Goal: Task Accomplishment & Management: Use online tool/utility

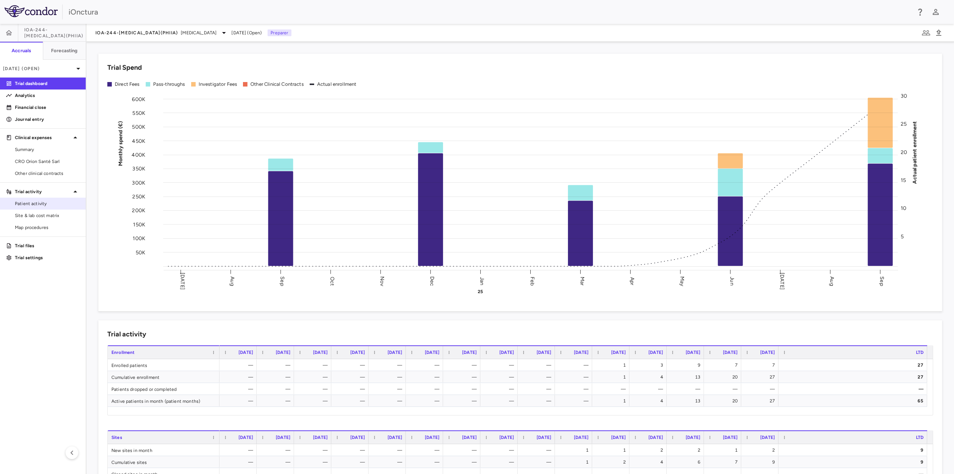
click at [38, 205] on span "Patient activity" at bounding box center [47, 203] width 65 height 7
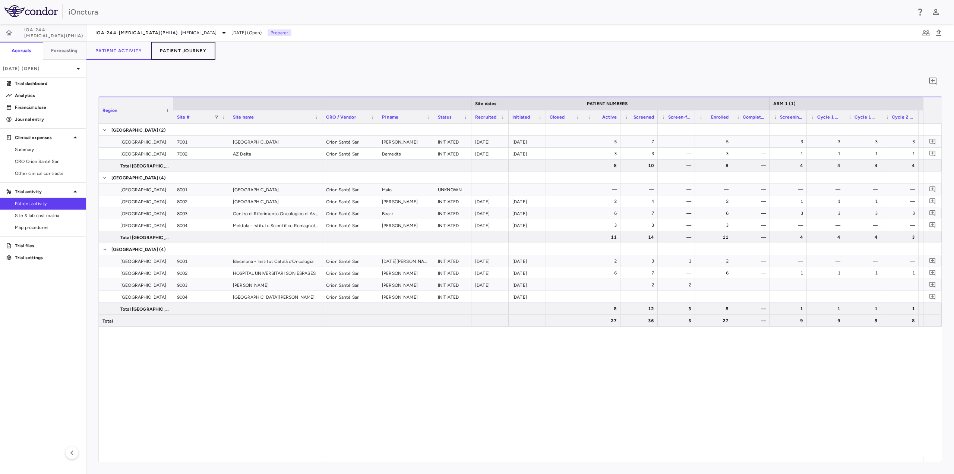
click at [195, 45] on button "Patient Journey" at bounding box center [183, 51] width 64 height 18
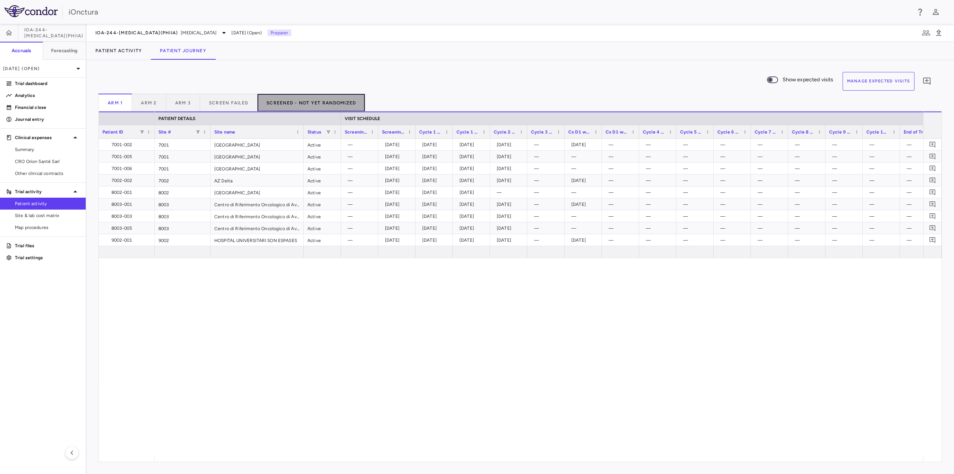
click at [311, 98] on button "Screened - Not Yet Randomized" at bounding box center [311, 103] width 108 height 18
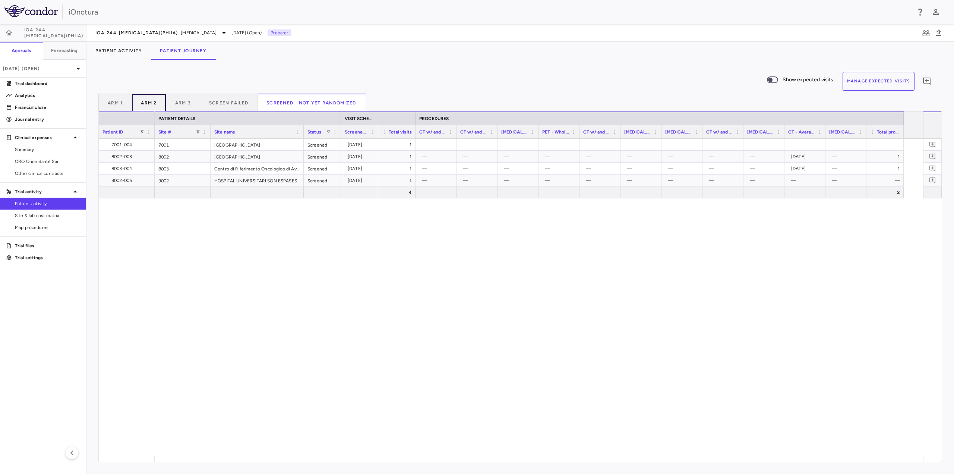
click at [155, 103] on button "Arm 2" at bounding box center [149, 103] width 34 height 18
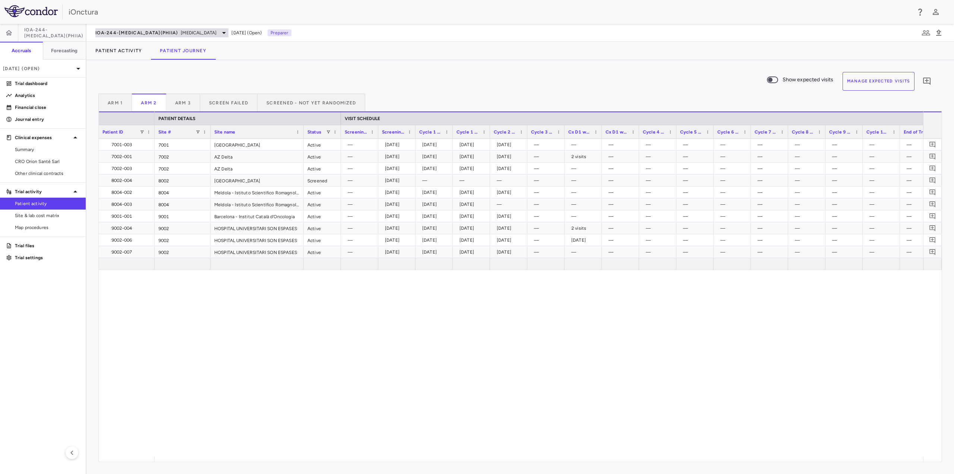
click at [148, 34] on span "IOA-244-[MEDICAL_DATA](PhIIa)" at bounding box center [136, 33] width 82 height 6
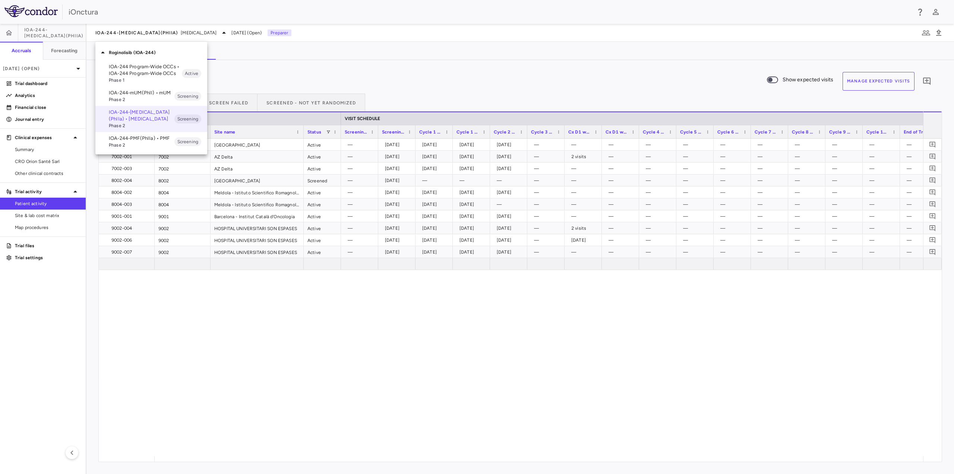
click at [131, 94] on p "IOA-244-mUM(PhII) • mUM" at bounding box center [142, 92] width 66 height 7
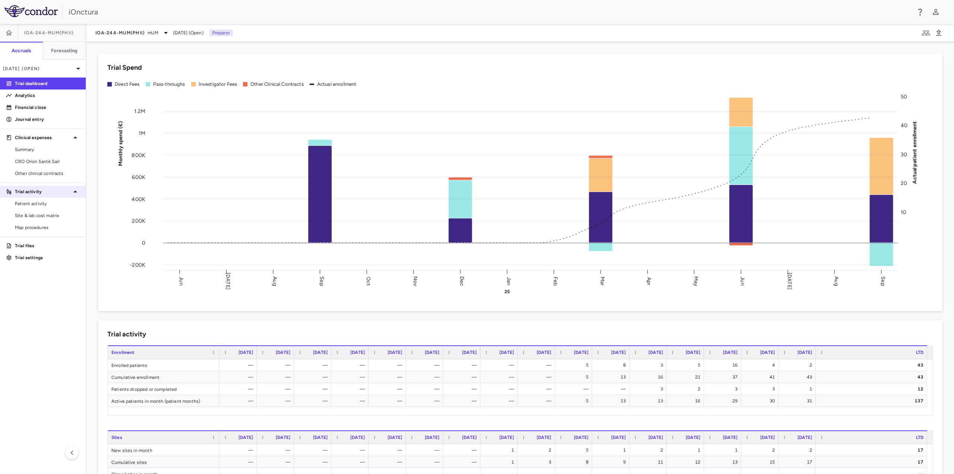
click at [36, 197] on div "Patient activity" at bounding box center [43, 203] width 86 height 12
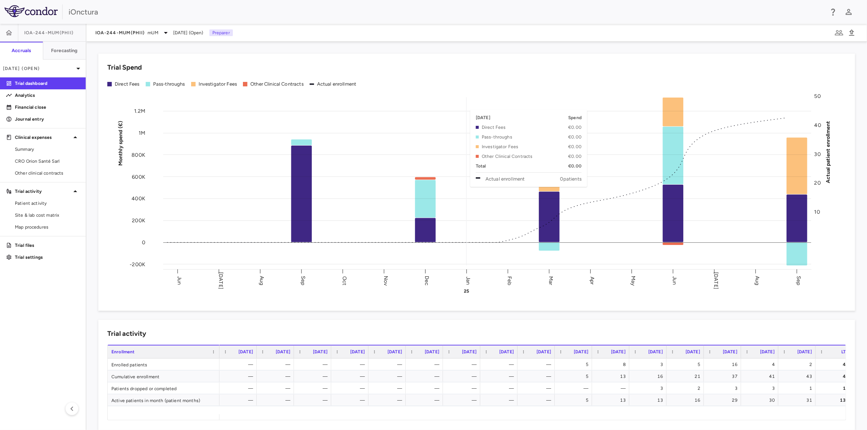
click at [488, 89] on div "Direct Fees Pass-throughs Investigator Fees Other Clinical Contracts Actual enr…" at bounding box center [476, 85] width 739 height 12
click at [30, 198] on link "Patient activity" at bounding box center [43, 203] width 86 height 11
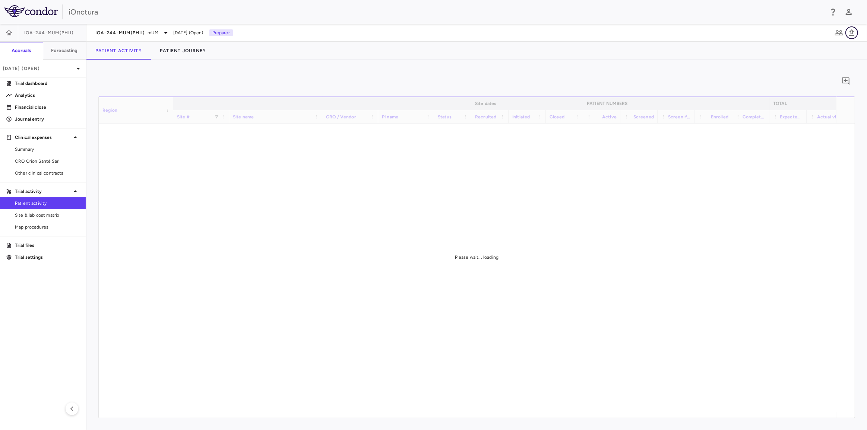
click at [850, 35] on icon "button" at bounding box center [851, 32] width 9 height 9
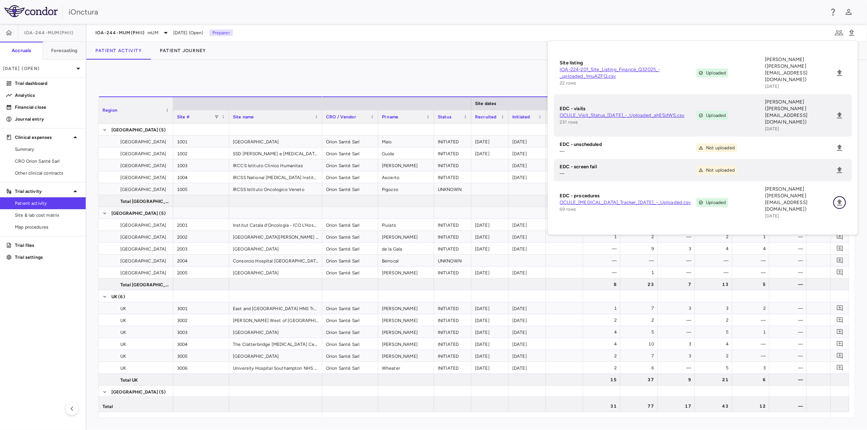
click at [840, 199] on icon "Upload" at bounding box center [839, 202] width 5 height 6
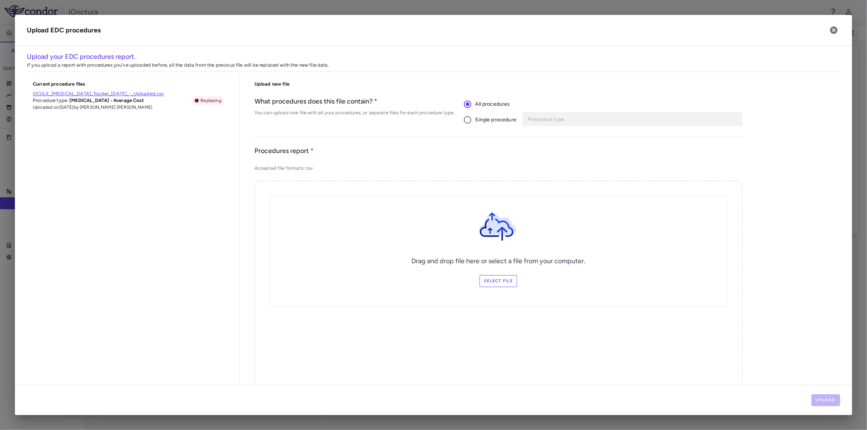
click at [475, 120] on span "Single procedure" at bounding box center [495, 120] width 41 height 8
click at [557, 121] on div "Procedure type Procedure type" at bounding box center [634, 119] width 218 height 14
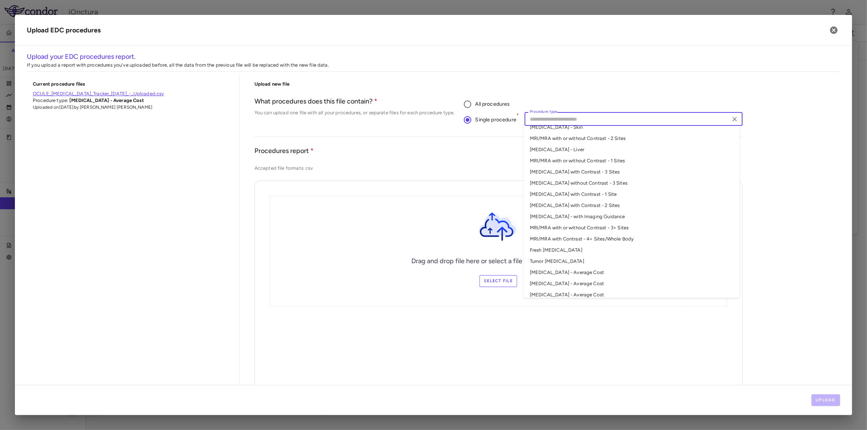
scroll to position [79, 0]
click at [564, 277] on li "CT Scan - Average Cost" at bounding box center [632, 278] width 216 height 11
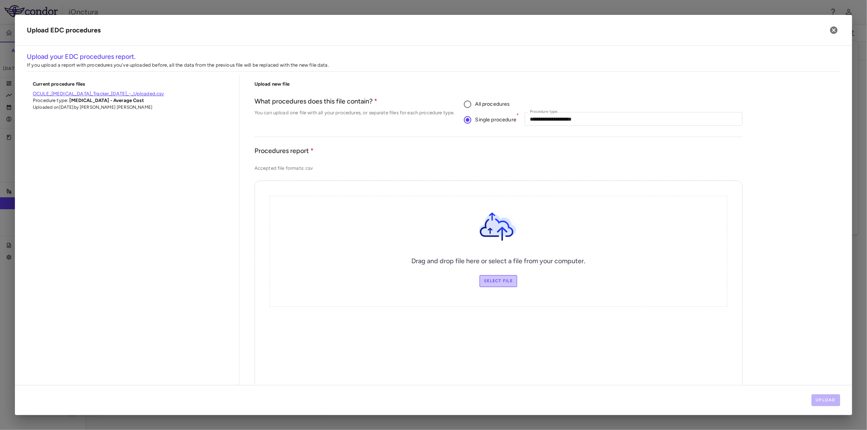
click at [493, 278] on label "Select file" at bounding box center [499, 281] width 38 height 12
click at [0, 0] on input "Select file" at bounding box center [0, 0] width 0 height 0
click at [832, 400] on button "Upload" at bounding box center [826, 401] width 29 height 12
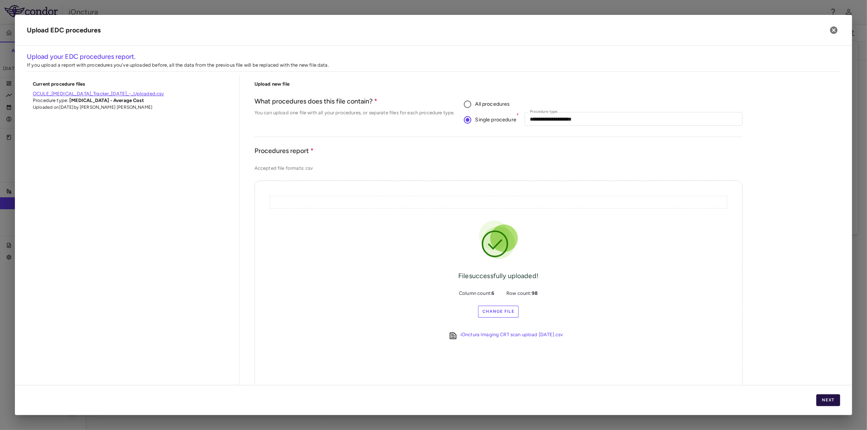
click at [826, 404] on button "Next" at bounding box center [828, 401] width 24 height 12
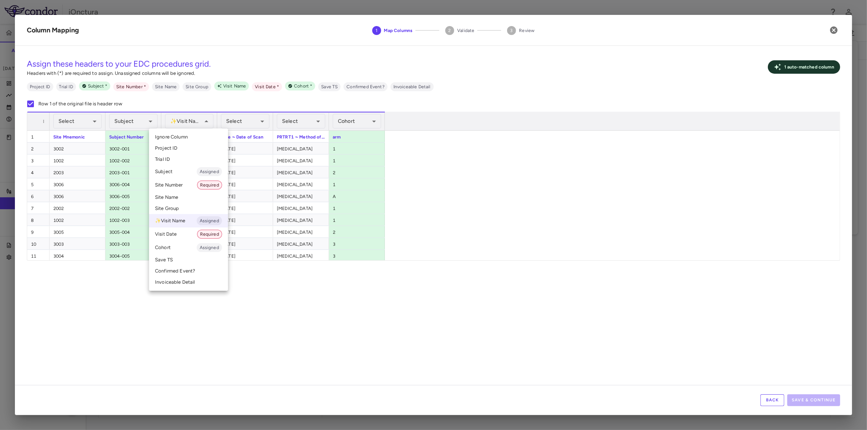
click at [182, 137] on span "Ignore Column" at bounding box center [171, 137] width 33 height 7
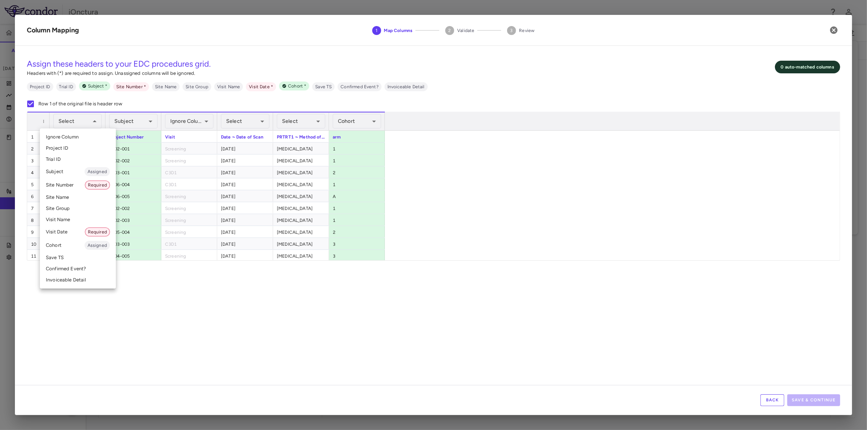
click at [77, 184] on li "Site Number Required" at bounding box center [78, 184] width 76 height 13
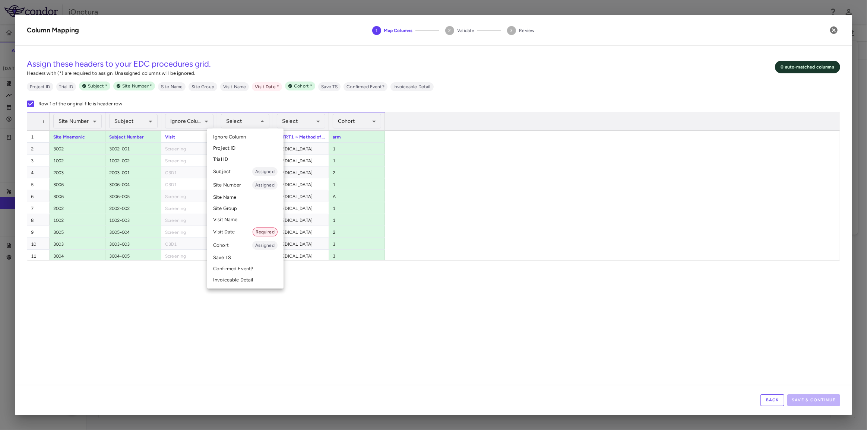
click at [239, 231] on li "Visit Date Required" at bounding box center [245, 231] width 76 height 13
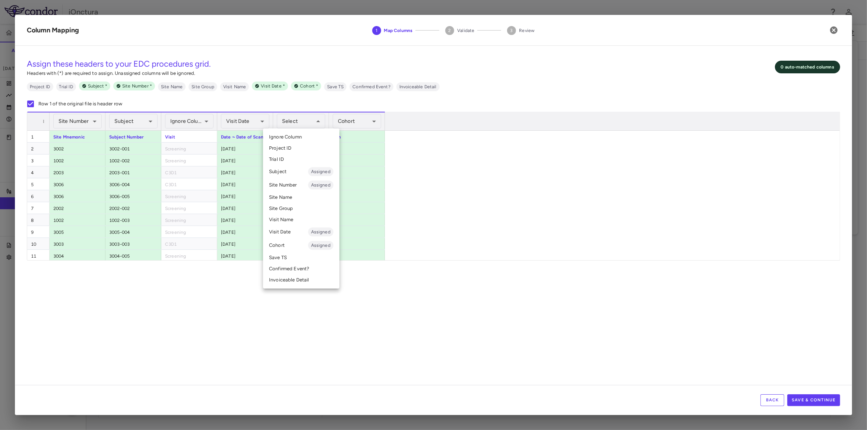
click at [291, 218] on li "Visit Name" at bounding box center [301, 219] width 76 height 11
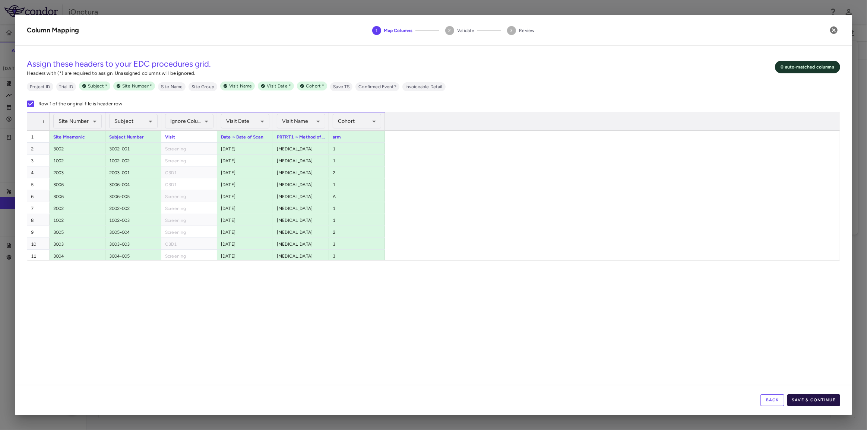
click at [802, 398] on button "Save & Continue" at bounding box center [813, 401] width 53 height 12
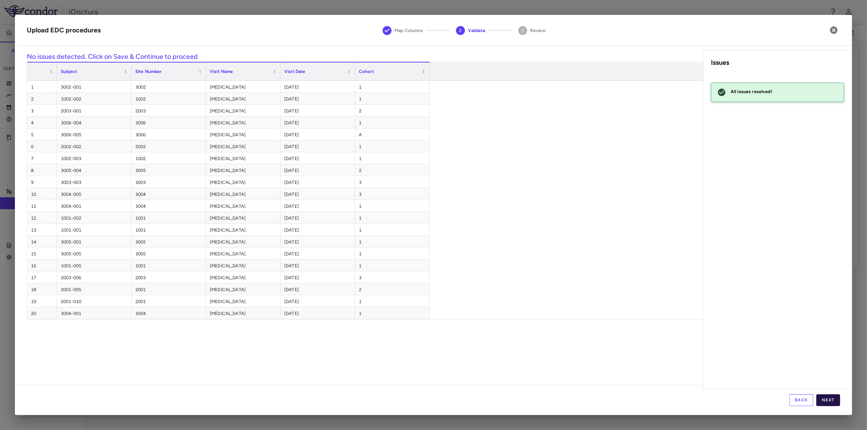
click at [828, 403] on button "Next" at bounding box center [828, 401] width 24 height 12
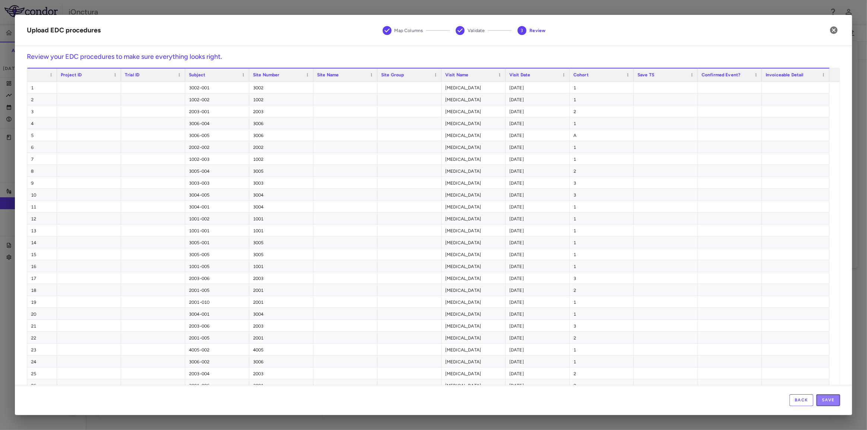
click at [828, 403] on button "Save" at bounding box center [828, 401] width 24 height 12
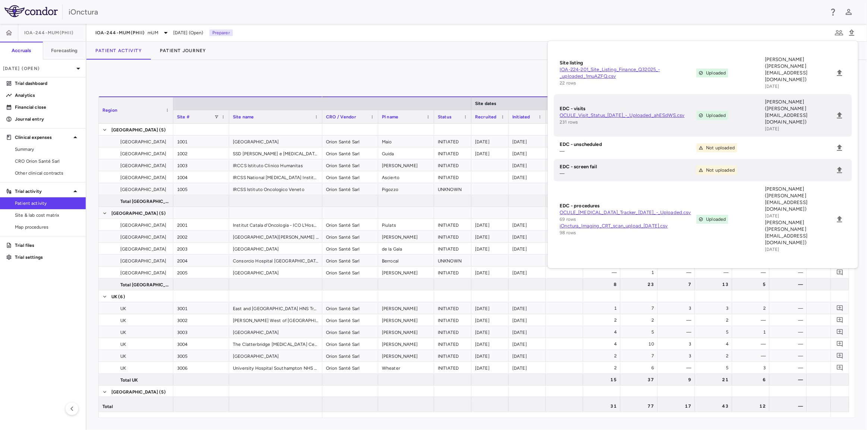
click at [367, 73] on div "0" at bounding box center [476, 81] width 757 height 19
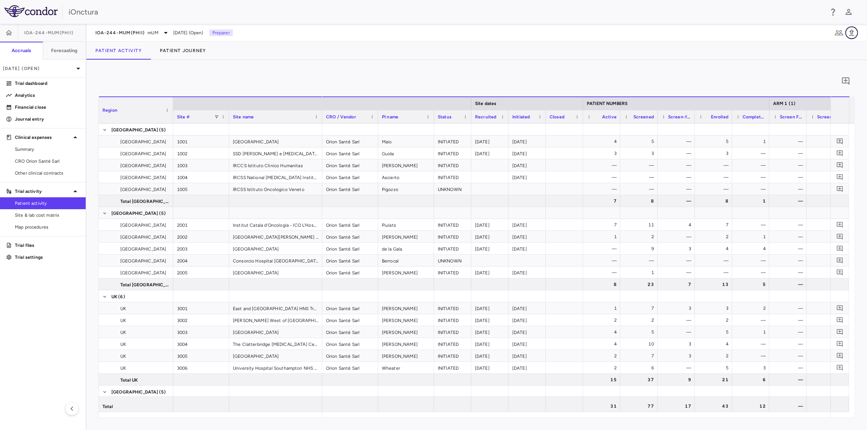
click at [850, 35] on icon "button" at bounding box center [851, 32] width 5 height 6
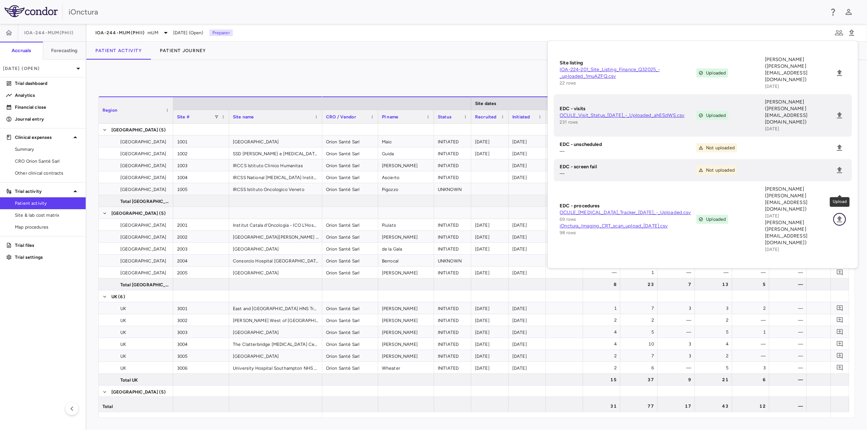
click at [838, 215] on icon "Upload" at bounding box center [839, 219] width 9 height 9
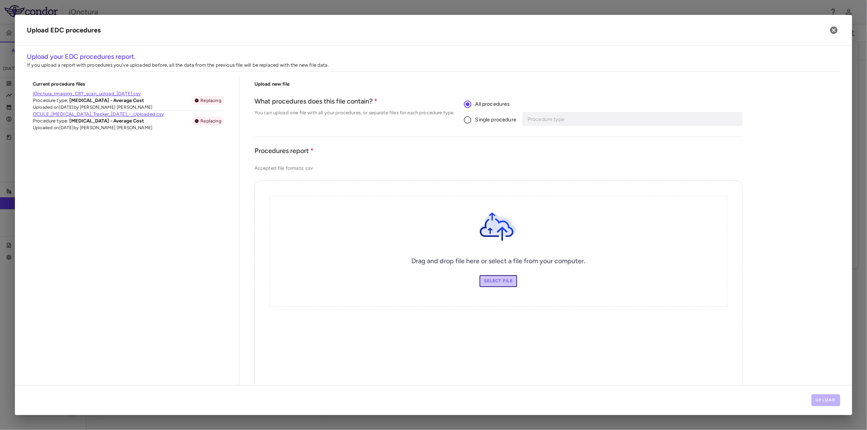
drag, startPoint x: 494, startPoint y: 279, endPoint x: 495, endPoint y: 251, distance: 28.3
click at [495, 251] on div "Drag and drop file here or select a file from your computer. Select file" at bounding box center [499, 251] width 458 height 111
click at [475, 120] on span "Single procedure" at bounding box center [495, 120] width 41 height 8
click at [555, 118] on div "Procedure type Procedure type" at bounding box center [634, 119] width 218 height 14
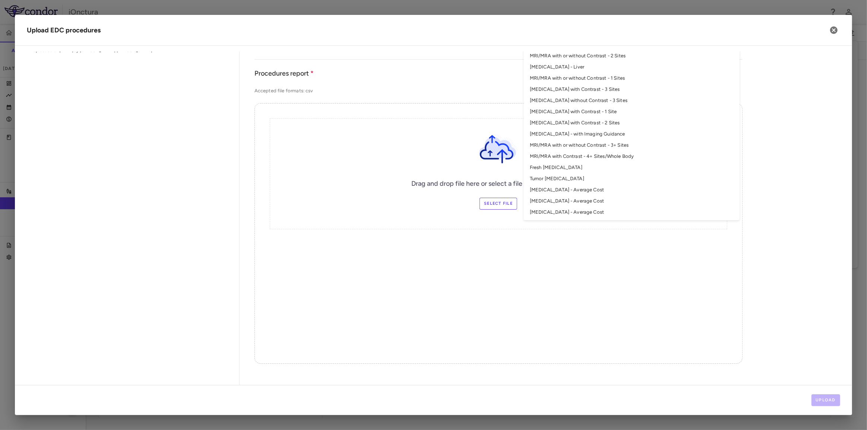
scroll to position [101, 0]
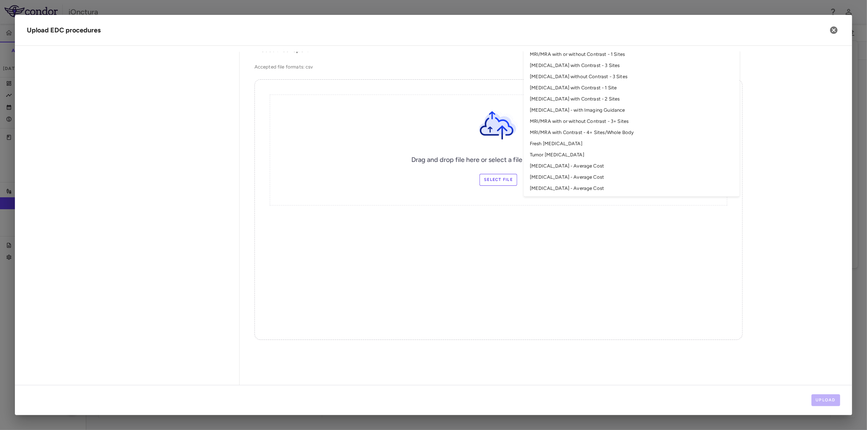
click at [554, 191] on li "MRI - Average Cost" at bounding box center [632, 188] width 216 height 11
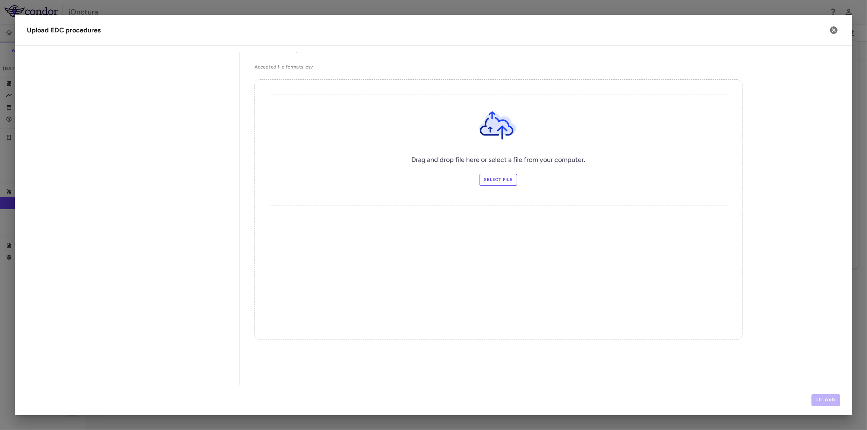
click at [488, 184] on label "Select file" at bounding box center [499, 180] width 38 height 12
click at [0, 0] on input "Select file" at bounding box center [0, 0] width 0 height 0
click at [497, 181] on label "Select file" at bounding box center [499, 180] width 38 height 12
click at [0, 0] on input "Select file" at bounding box center [0, 0] width 0 height 0
click at [827, 398] on button "Upload" at bounding box center [826, 401] width 29 height 12
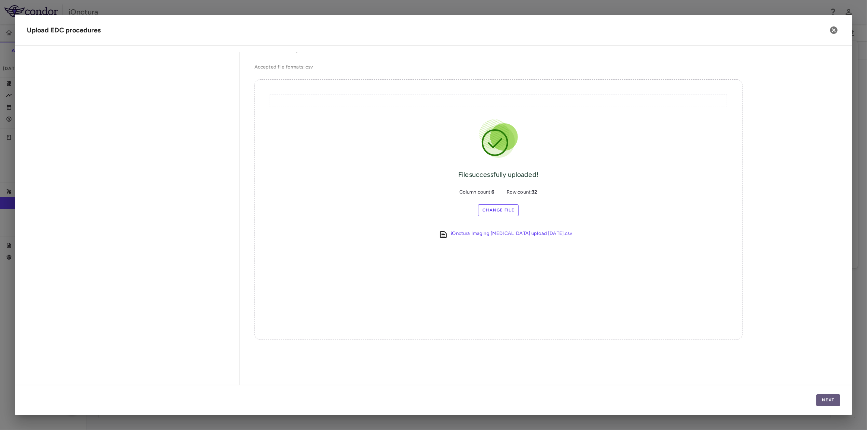
click at [827, 399] on button "Next" at bounding box center [828, 401] width 24 height 12
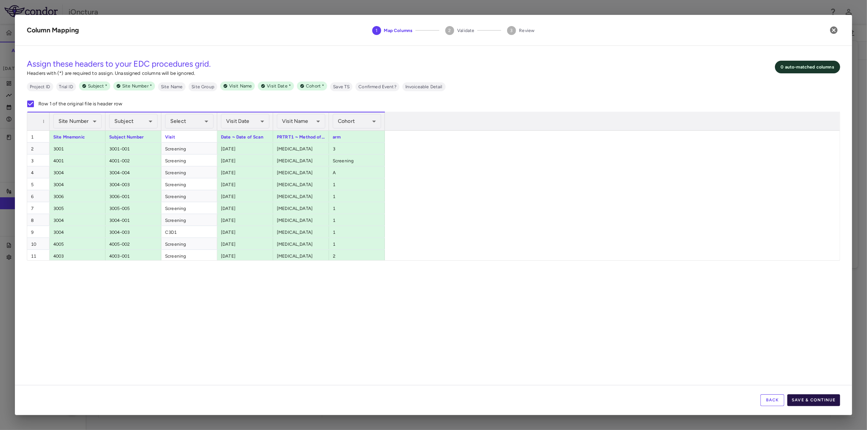
click at [819, 400] on button "Save & Continue" at bounding box center [813, 401] width 53 height 12
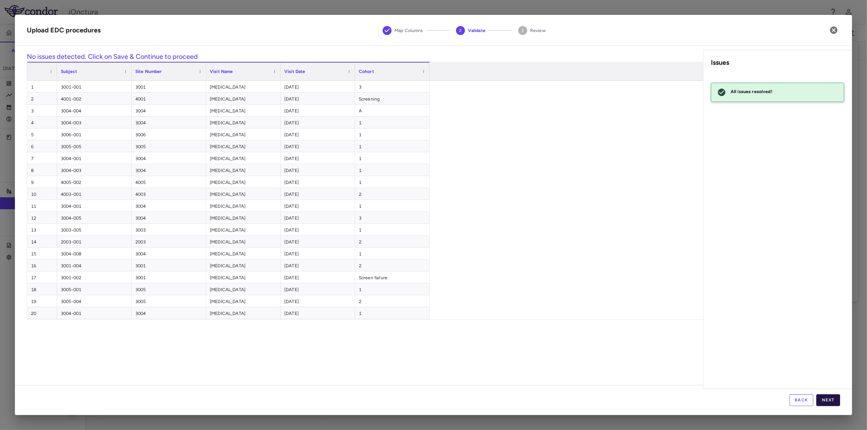
click at [819, 399] on button "Next" at bounding box center [828, 401] width 24 height 12
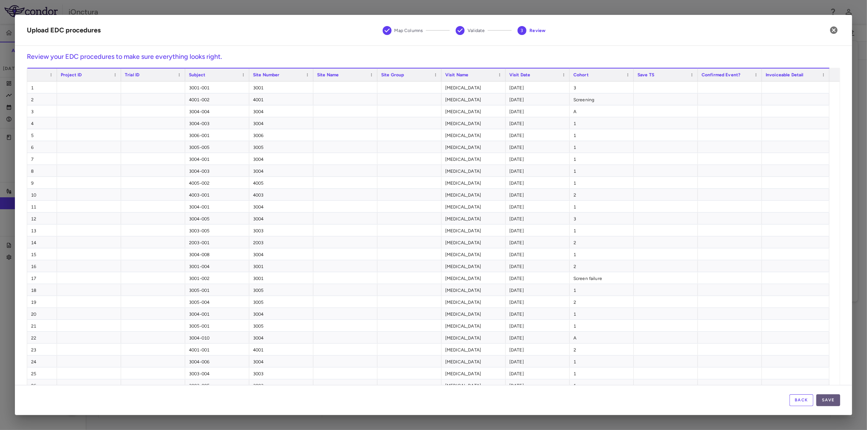
click at [828, 398] on button "Save" at bounding box center [828, 401] width 24 height 12
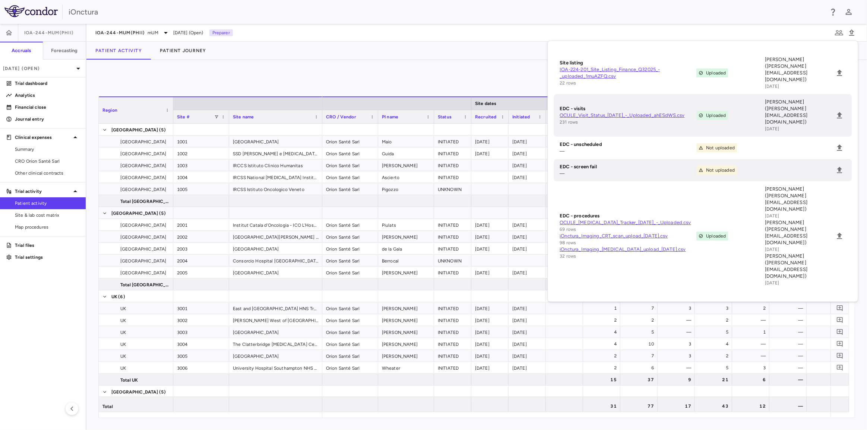
click at [364, 79] on div "0" at bounding box center [476, 81] width 757 height 19
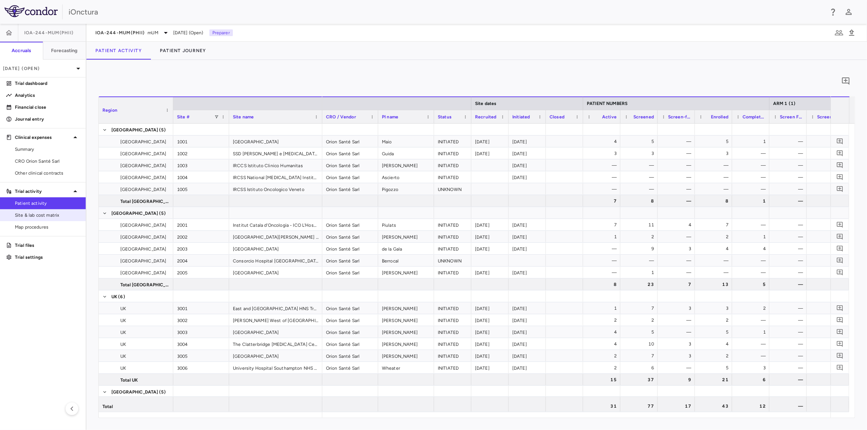
click at [44, 216] on span "Site & lab cost matrix" at bounding box center [47, 215] width 65 height 7
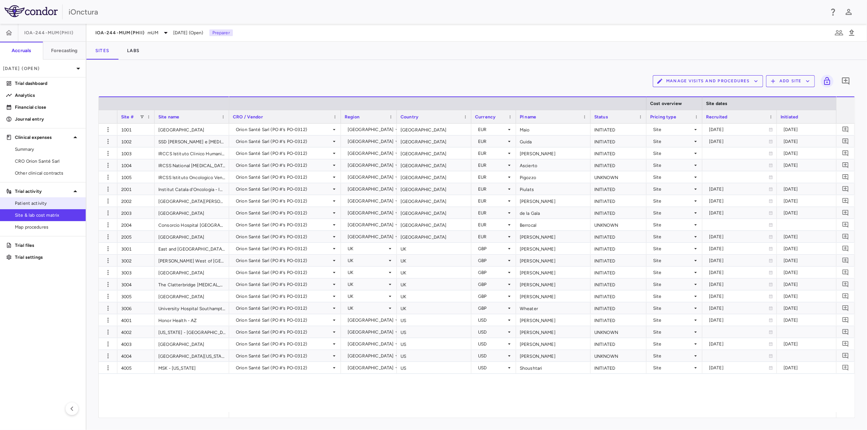
click at [33, 204] on span "Patient activity" at bounding box center [47, 203] width 65 height 7
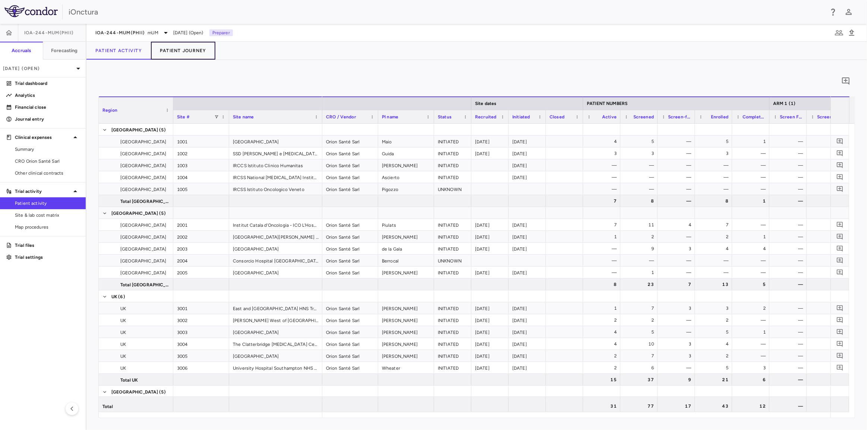
click at [184, 50] on button "Patient Journey" at bounding box center [183, 51] width 64 height 18
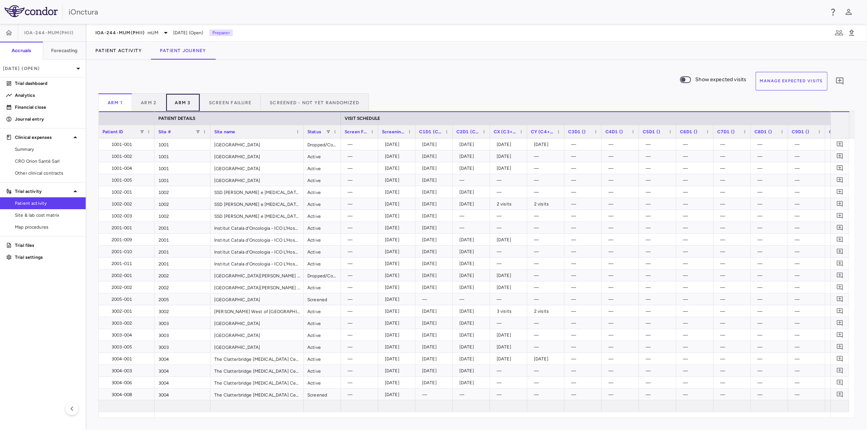
click at [180, 98] on button "Arm 3" at bounding box center [183, 103] width 34 height 18
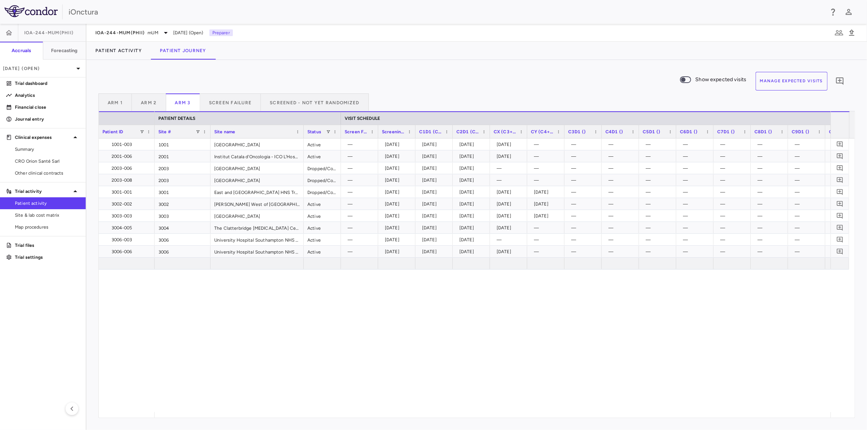
drag, startPoint x: 339, startPoint y: 418, endPoint x: 350, endPoint y: 418, distance: 10.8
click at [350, 418] on div "Show expected visits Manage Expected Visits 0 Arm 1 Arm 2 Arm 3 Screen Failure …" at bounding box center [476, 245] width 781 height 370
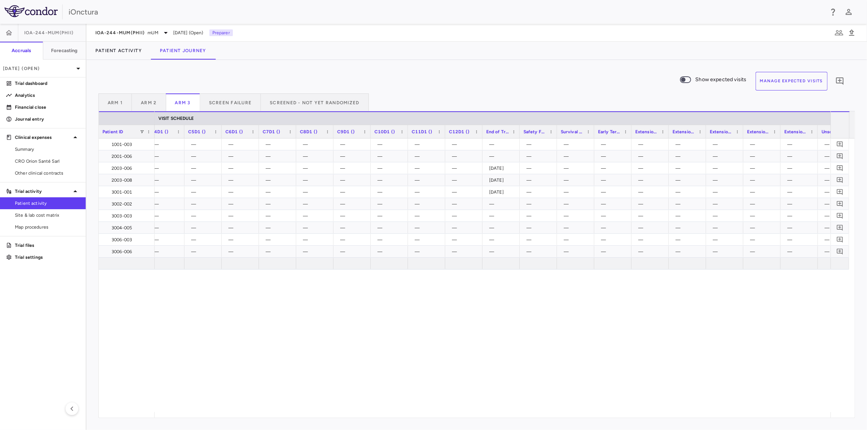
scroll to position [0, 550]
click at [652, 344] on div "4 2025-07-11 — 2025-07-09 — — — — — — — — — — — — — — — — — 4 2025-07-08 — 2025…" at bounding box center [493, 276] width 676 height 274
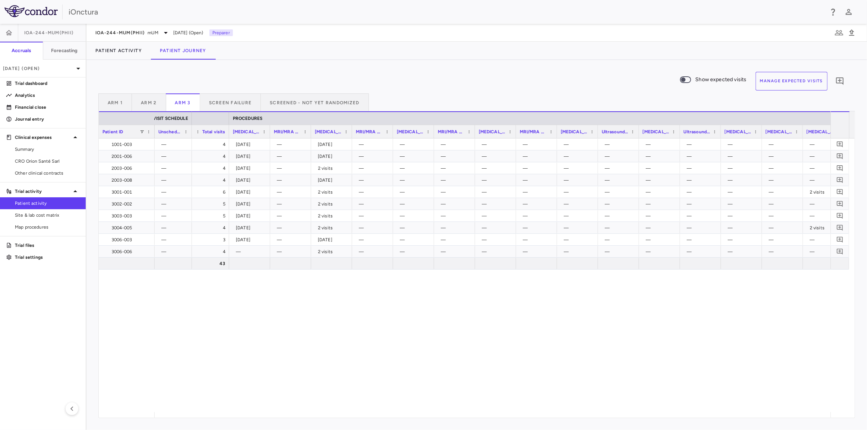
scroll to position [0, 1099]
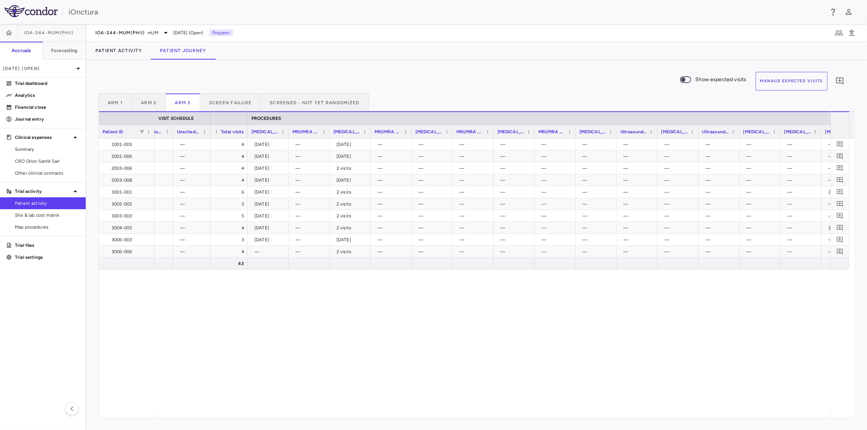
click at [48, 203] on span "Patient activity" at bounding box center [47, 203] width 65 height 7
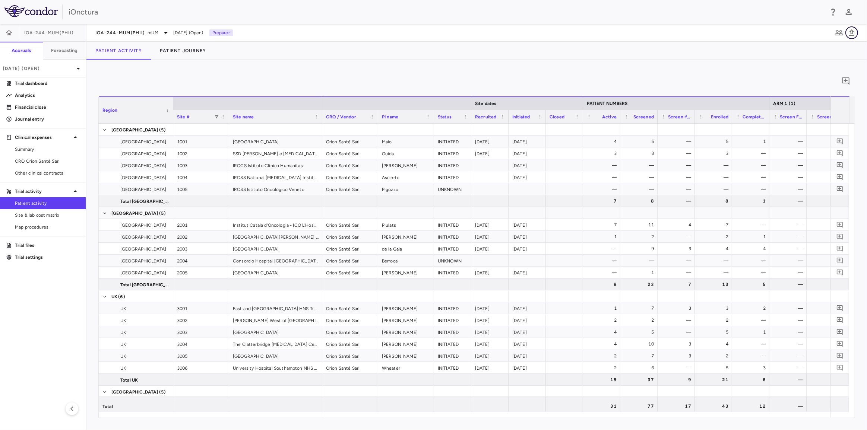
click at [855, 34] on icon "button" at bounding box center [851, 32] width 9 height 9
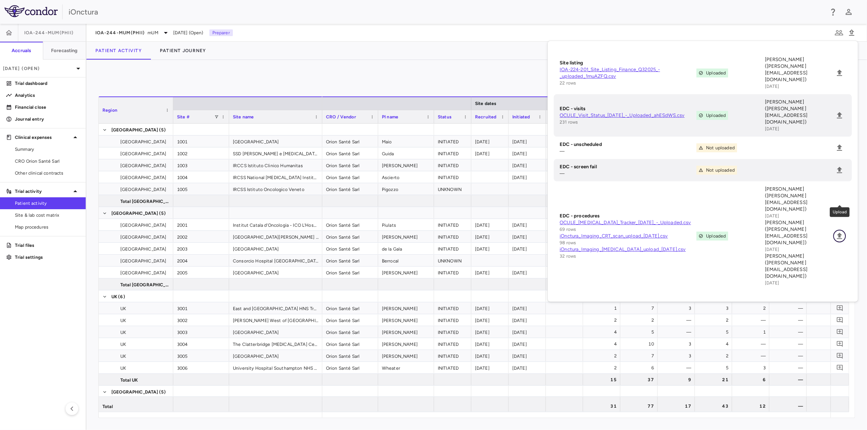
click at [843, 232] on icon "Upload" at bounding box center [839, 236] width 9 height 9
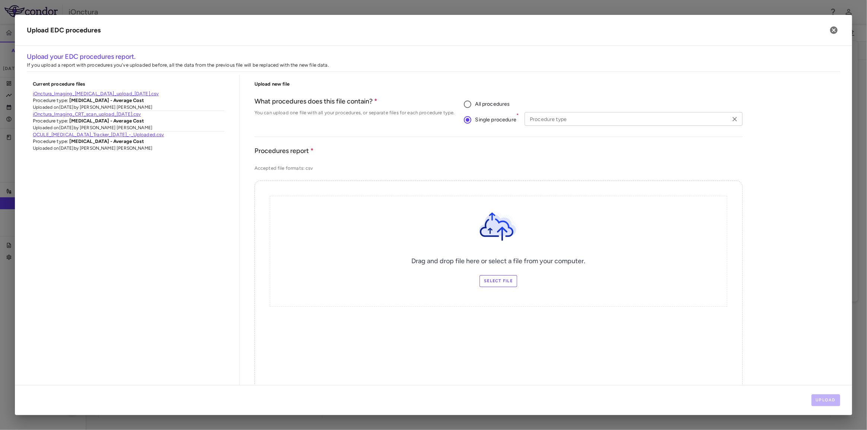
click at [544, 117] on div "Procedure type Procedure type" at bounding box center [634, 119] width 218 height 14
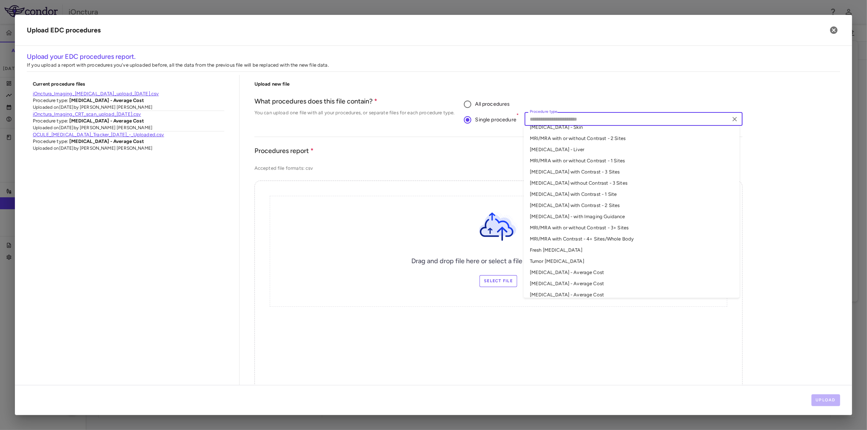
scroll to position [79, 0]
click at [578, 268] on li "Biopsy - Average Cost" at bounding box center [632, 267] width 216 height 11
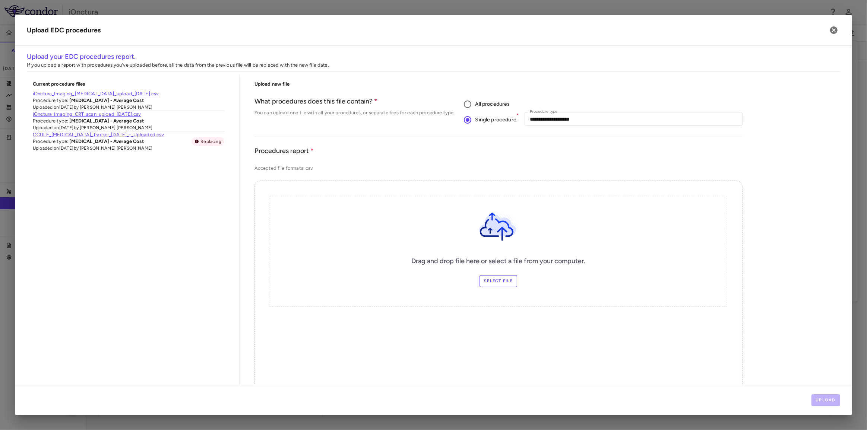
click at [497, 274] on div "Drag and drop file here or select a file from your computer. Select file" at bounding box center [499, 251] width 458 height 111
click at [496, 279] on label "Select file" at bounding box center [499, 281] width 38 height 12
click at [0, 0] on input "Select file" at bounding box center [0, 0] width 0 height 0
click at [812, 397] on button "Upload" at bounding box center [826, 401] width 29 height 12
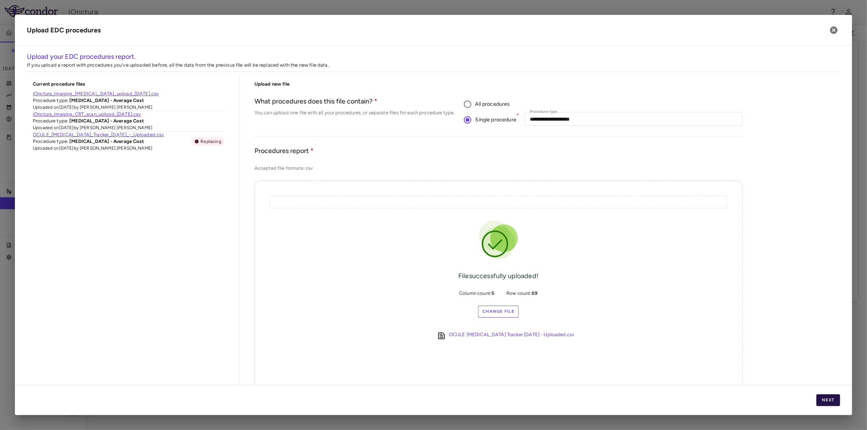
click at [822, 402] on button "Next" at bounding box center [828, 401] width 24 height 12
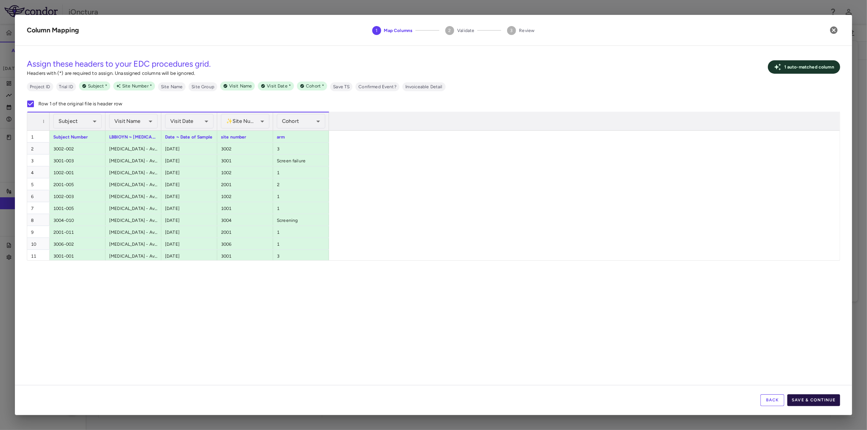
click at [825, 399] on button "Save & Continue" at bounding box center [813, 401] width 53 height 12
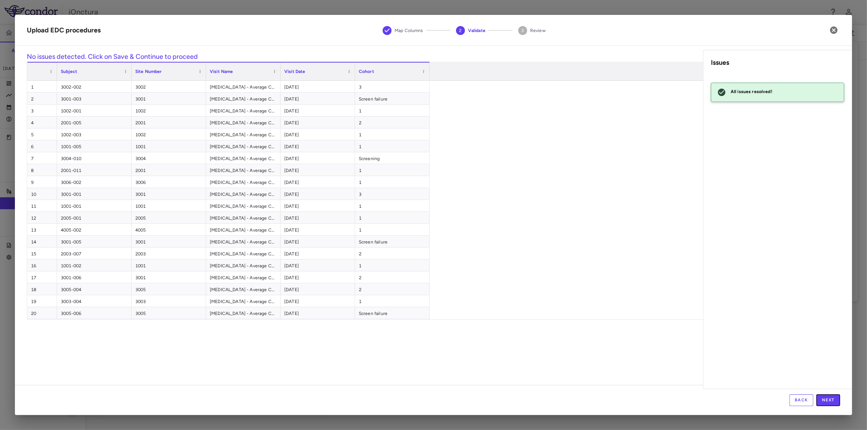
click at [825, 399] on button "Next" at bounding box center [828, 401] width 24 height 12
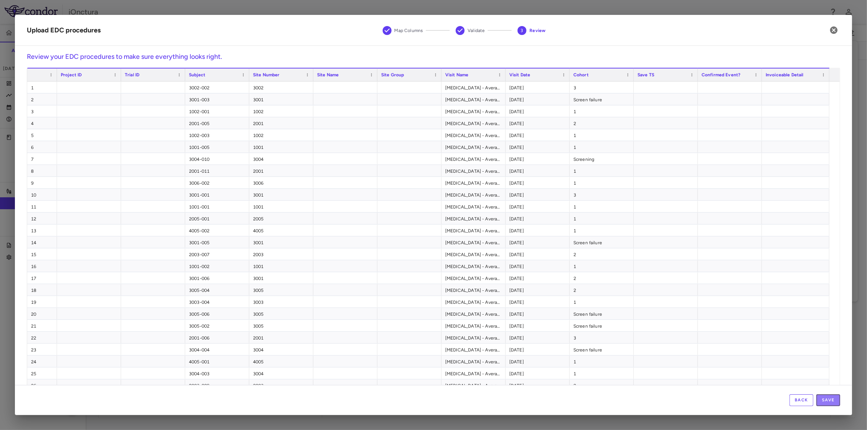
click at [825, 399] on button "Save" at bounding box center [828, 401] width 24 height 12
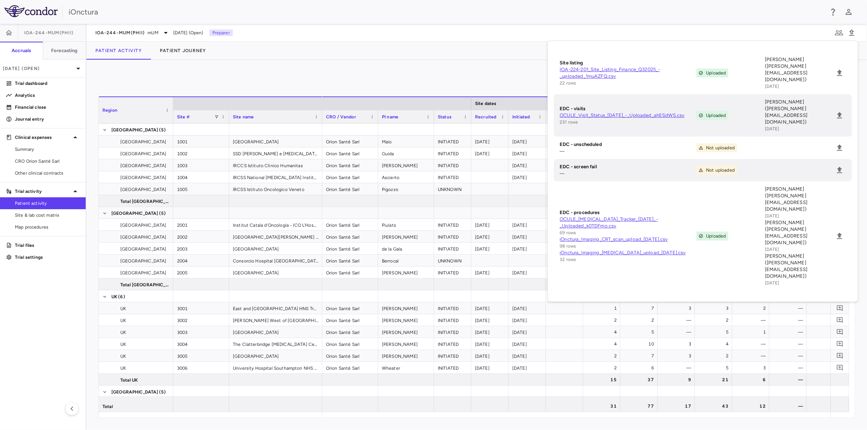
click at [30, 285] on aside "IOA-244-mUM(PhII) Accruals Forecasting Sep 2025 (Open) Trial dashboard Analytic…" at bounding box center [43, 227] width 86 height 407
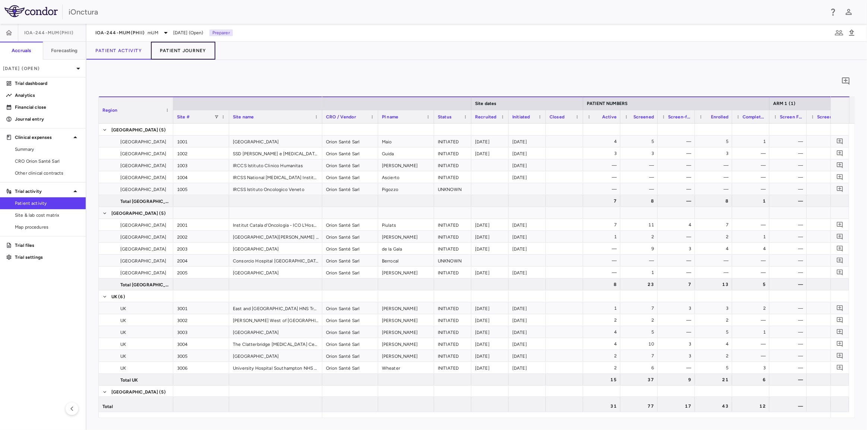
click at [190, 53] on button "Patient Journey" at bounding box center [183, 51] width 64 height 18
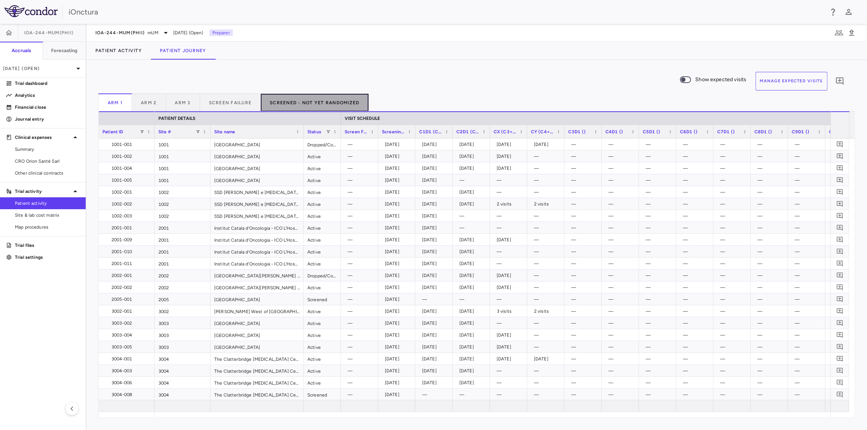
click at [309, 104] on button "Screened - Not Yet Randomized" at bounding box center [315, 103] width 108 height 18
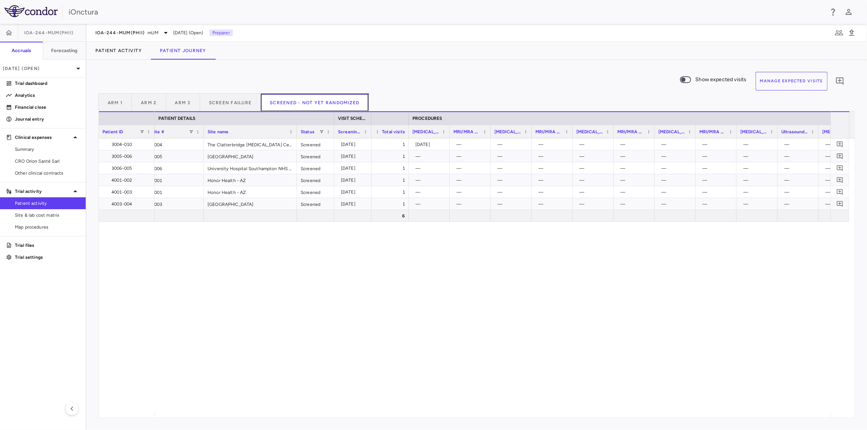
scroll to position [0, 11]
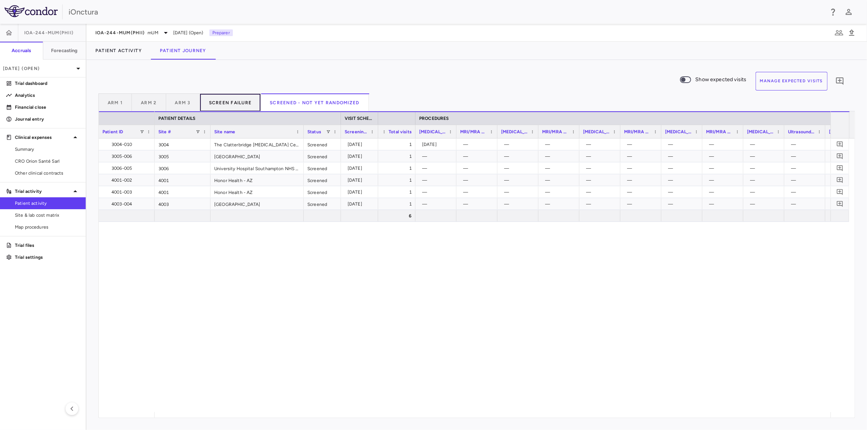
click at [230, 104] on button "Screen Failure" at bounding box center [230, 103] width 61 height 18
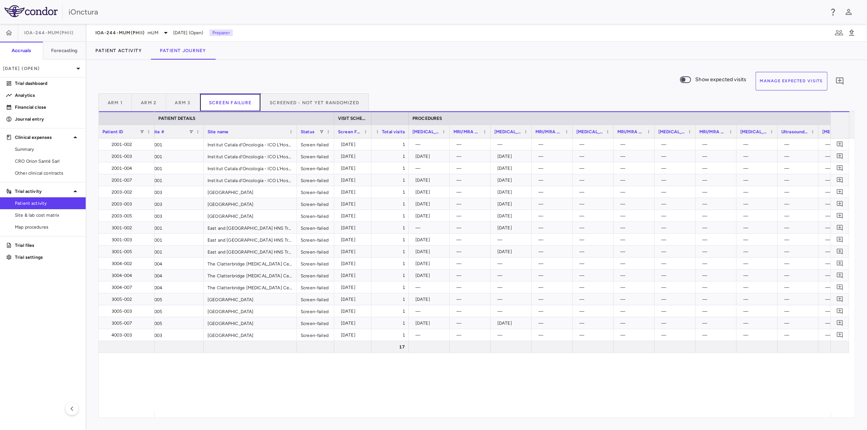
scroll to position [0, 8]
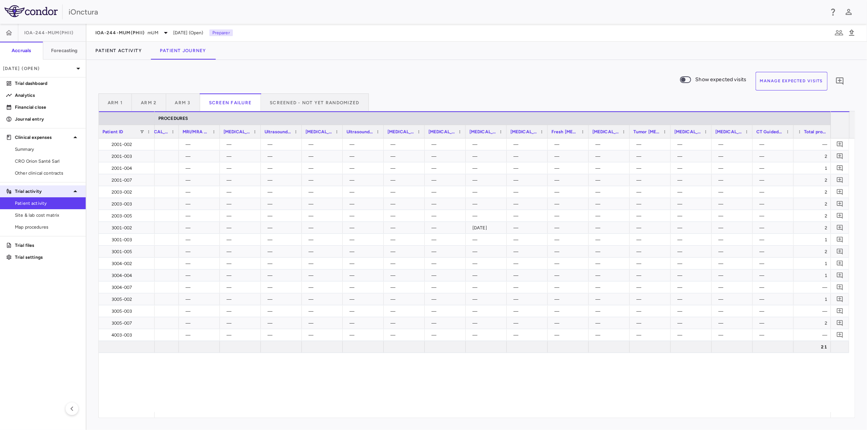
drag, startPoint x: 24, startPoint y: 203, endPoint x: 82, endPoint y: 185, distance: 60.5
click at [24, 203] on span "Patient activity" at bounding box center [47, 203] width 65 height 7
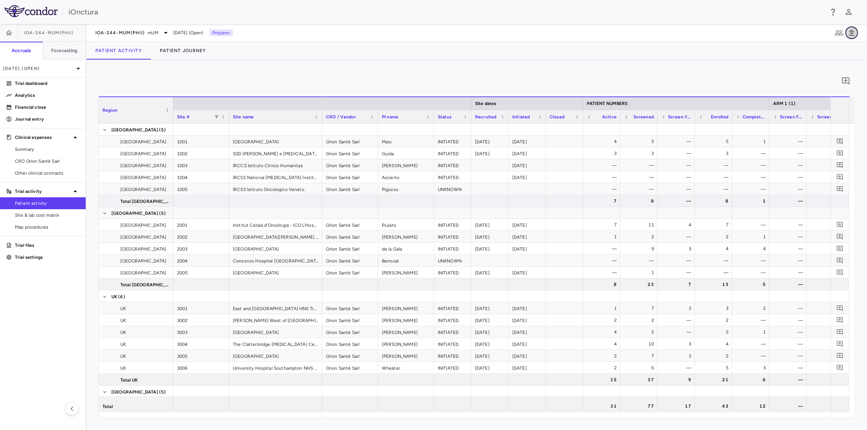
click at [855, 31] on icon "button" at bounding box center [851, 32] width 9 height 9
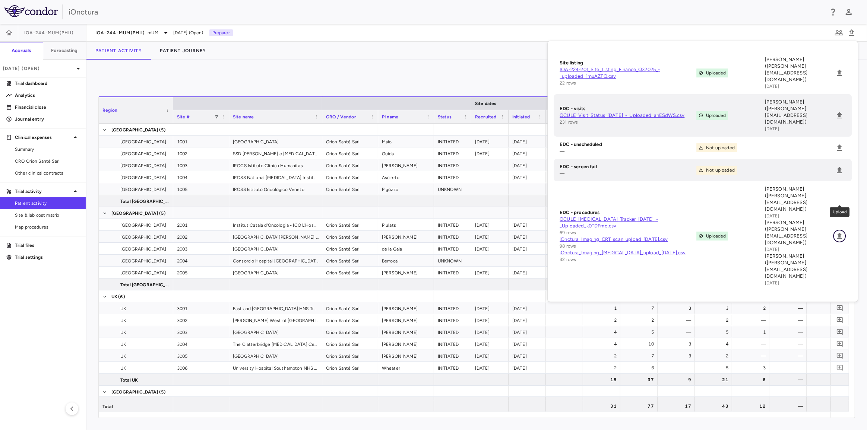
click at [838, 233] on icon "Upload" at bounding box center [839, 236] width 5 height 6
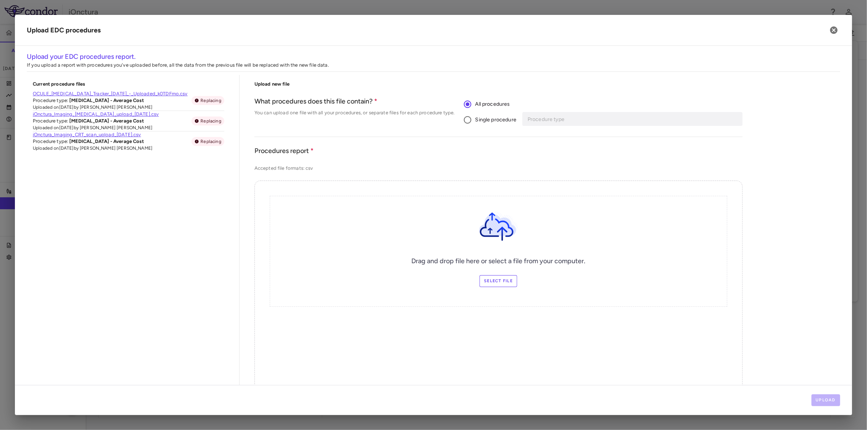
click at [479, 123] on span "Single procedure" at bounding box center [495, 120] width 41 height 8
click at [552, 120] on input "Procedure type" at bounding box center [627, 118] width 201 height 9
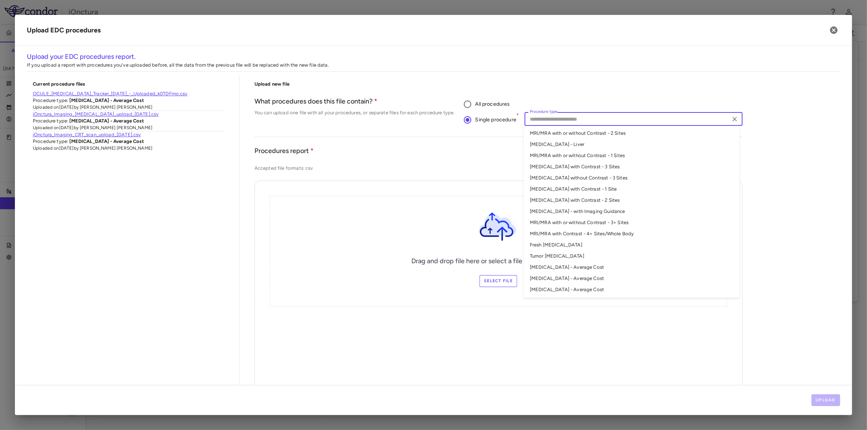
scroll to position [135, 0]
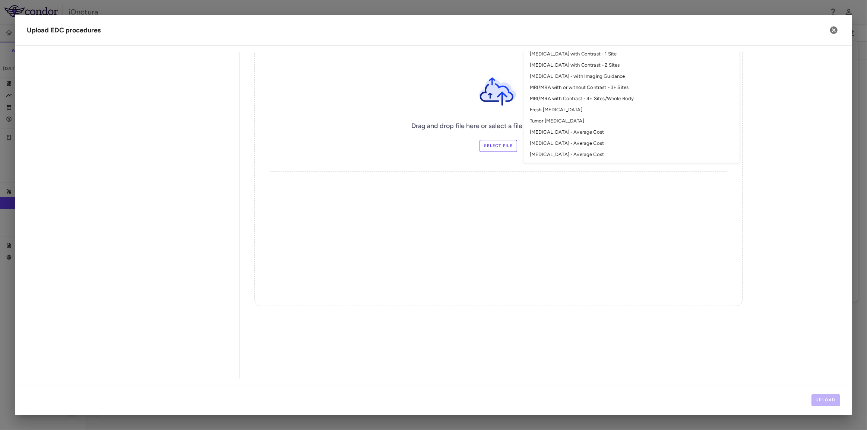
click at [553, 156] on li "MRI - Average Cost" at bounding box center [632, 154] width 216 height 11
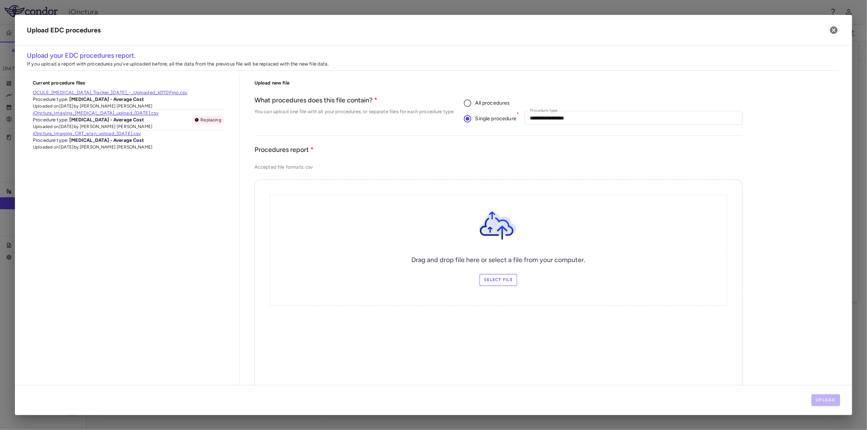
scroll to position [0, 0]
click at [500, 278] on label "Select file" at bounding box center [499, 281] width 38 height 12
click at [0, 0] on input "Select file" at bounding box center [0, 0] width 0 height 0
click at [823, 398] on button "Upload" at bounding box center [826, 401] width 29 height 12
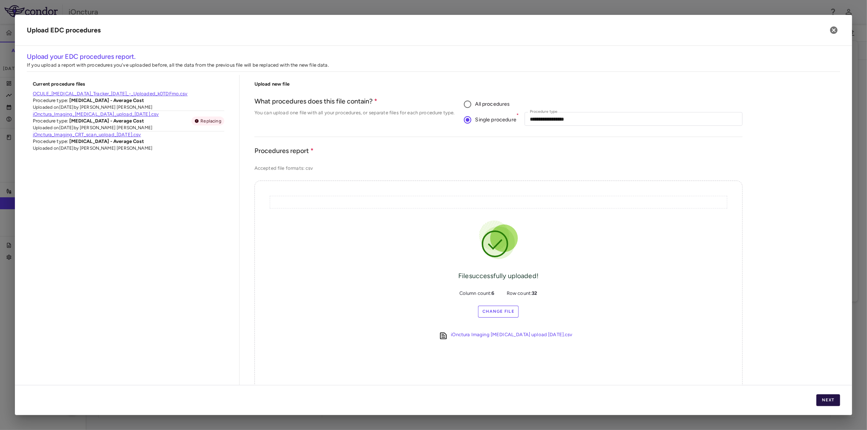
click at [822, 398] on button "Next" at bounding box center [828, 401] width 24 height 12
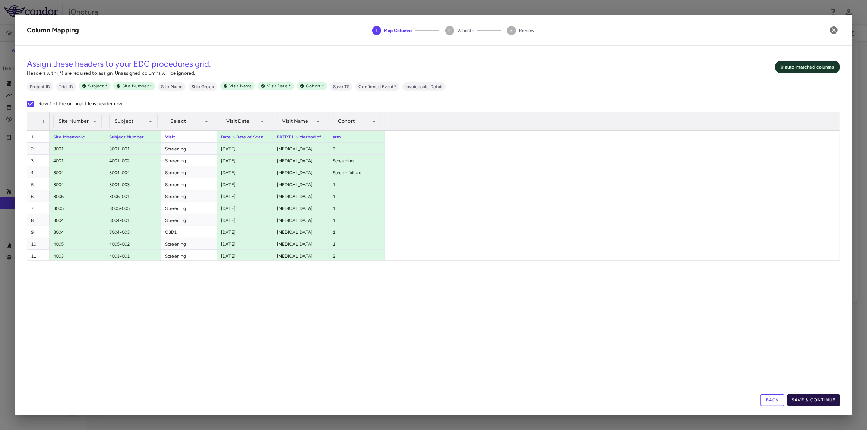
click at [820, 399] on button "Save & Continue" at bounding box center [813, 401] width 53 height 12
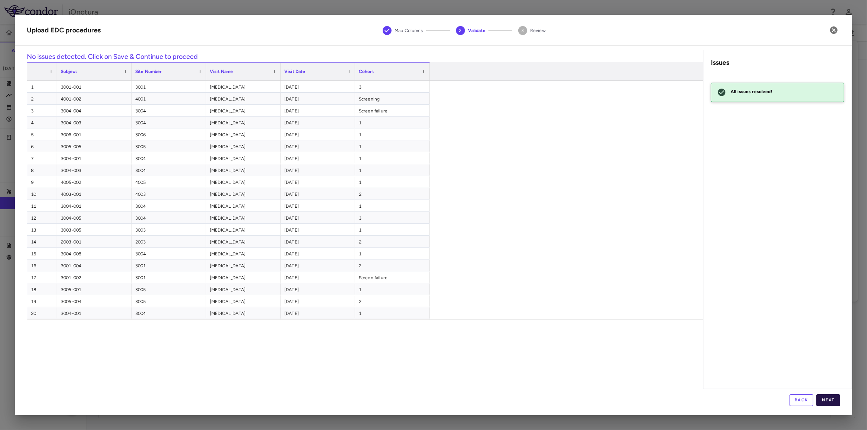
click at [833, 399] on button "Next" at bounding box center [828, 401] width 24 height 12
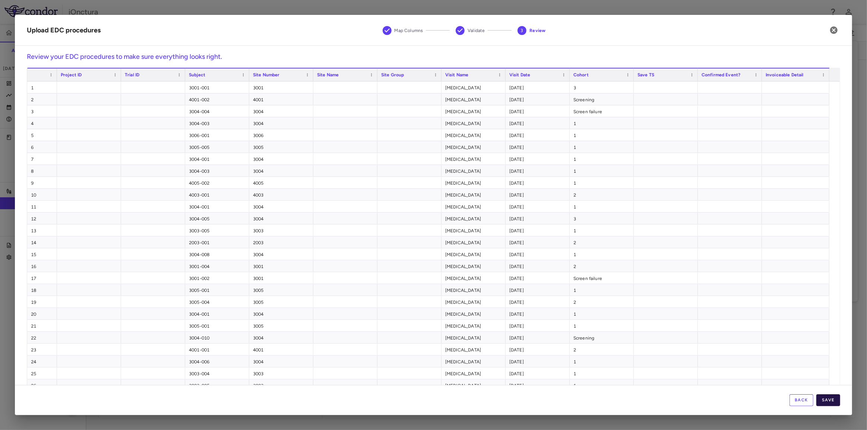
click at [832, 400] on button "Save" at bounding box center [828, 401] width 24 height 12
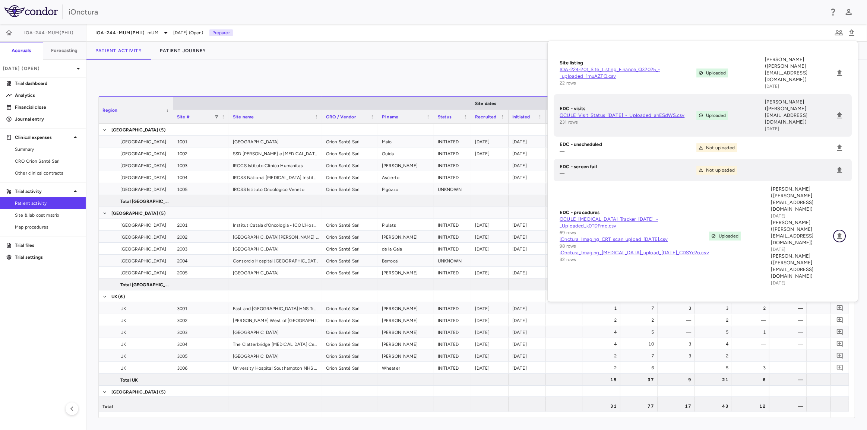
click at [836, 232] on icon "Upload" at bounding box center [839, 236] width 9 height 9
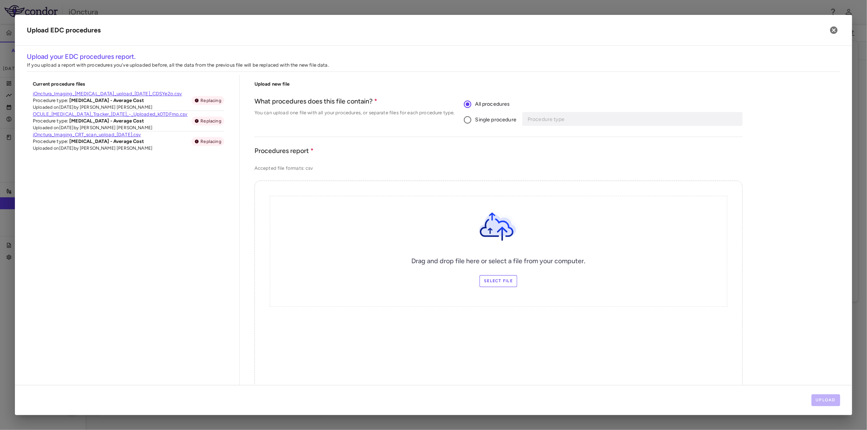
click at [481, 123] on span "Single procedure" at bounding box center [495, 120] width 41 height 8
click at [537, 121] on input "Procedure type" at bounding box center [627, 118] width 201 height 9
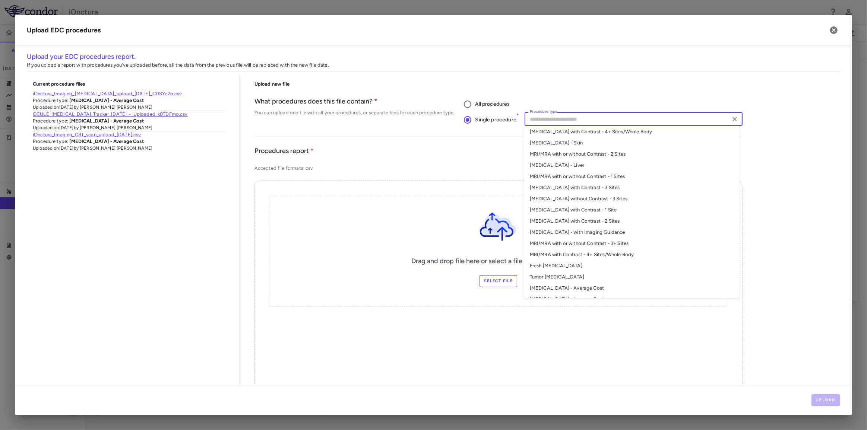
scroll to position [79, 0]
click at [549, 279] on li "CT Scan - Average Cost" at bounding box center [632, 278] width 216 height 11
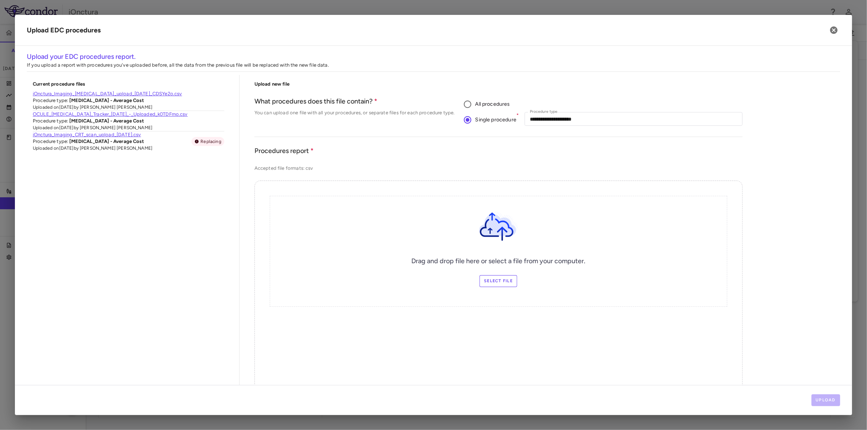
click at [500, 284] on label "Select file" at bounding box center [499, 281] width 38 height 12
click at [0, 0] on input "Select file" at bounding box center [0, 0] width 0 height 0
click at [824, 399] on button "Upload" at bounding box center [826, 401] width 29 height 12
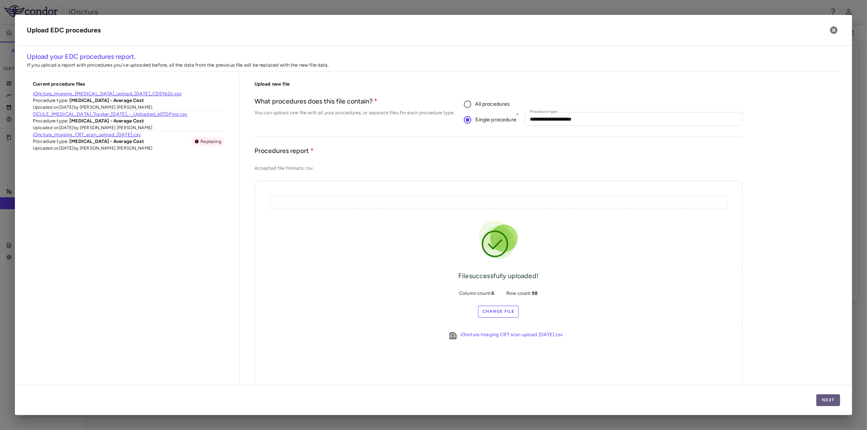
click at [825, 399] on button "Next" at bounding box center [828, 401] width 24 height 12
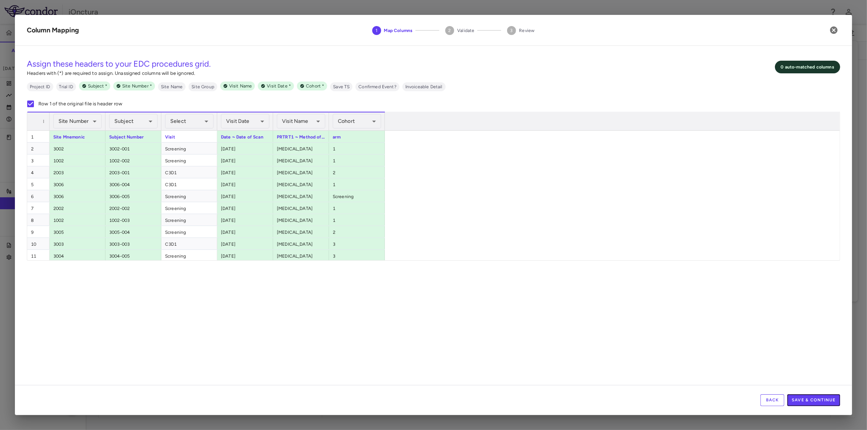
click at [825, 399] on button "Save & Continue" at bounding box center [813, 401] width 53 height 12
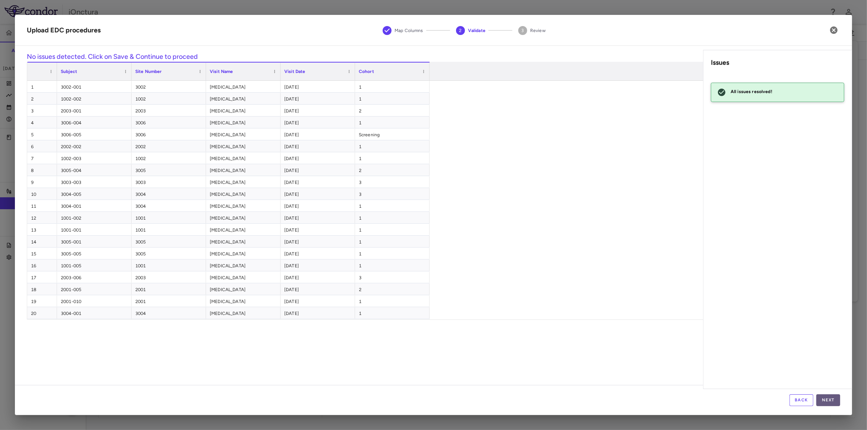
click at [825, 399] on button "Next" at bounding box center [828, 401] width 24 height 12
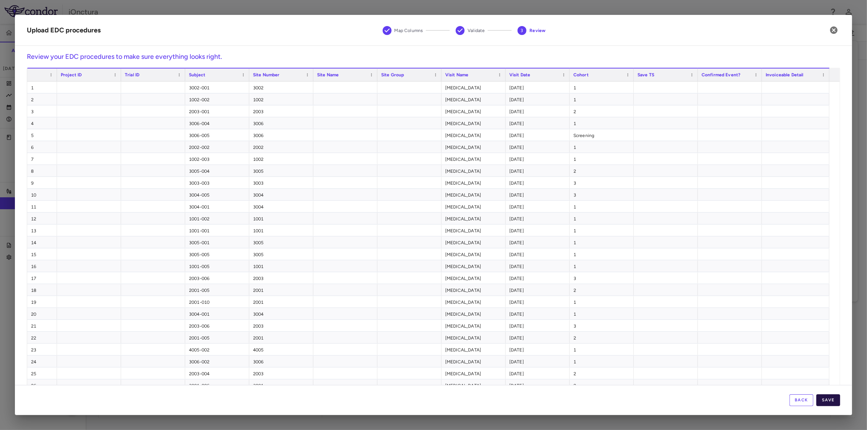
click at [825, 399] on button "Save" at bounding box center [828, 401] width 24 height 12
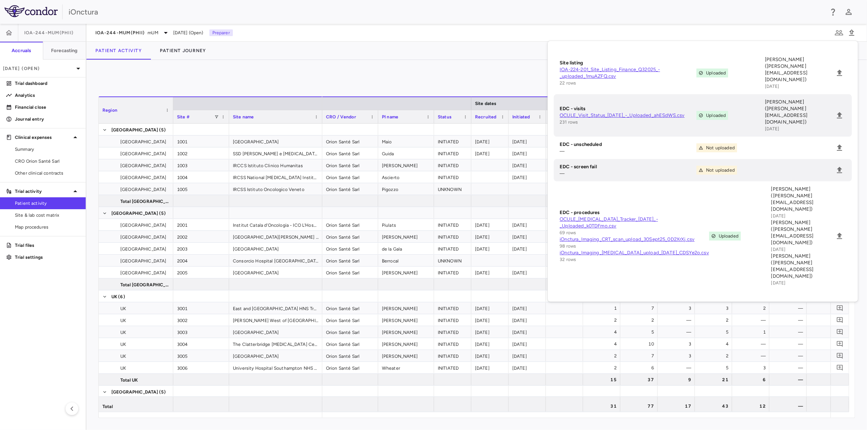
click at [48, 292] on aside "IOA-244-mUM(PhII) Accruals Forecasting Sep 2025 (Open) Trial dashboard Analytic…" at bounding box center [43, 227] width 86 height 407
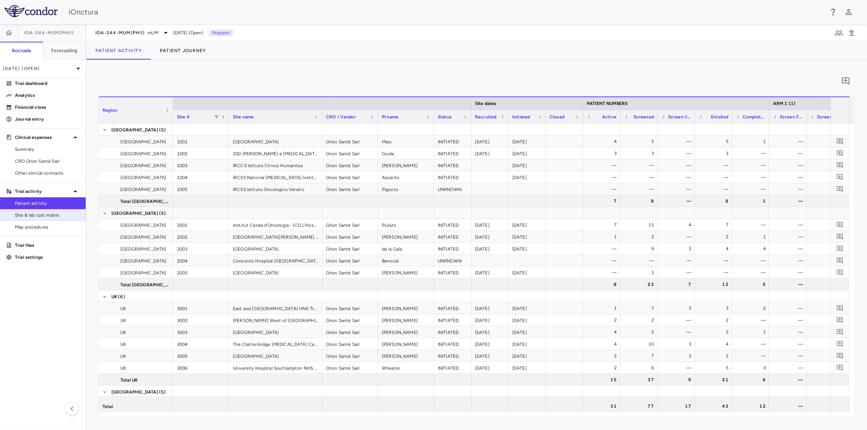
click at [56, 214] on span "Site & lab cost matrix" at bounding box center [47, 215] width 65 height 7
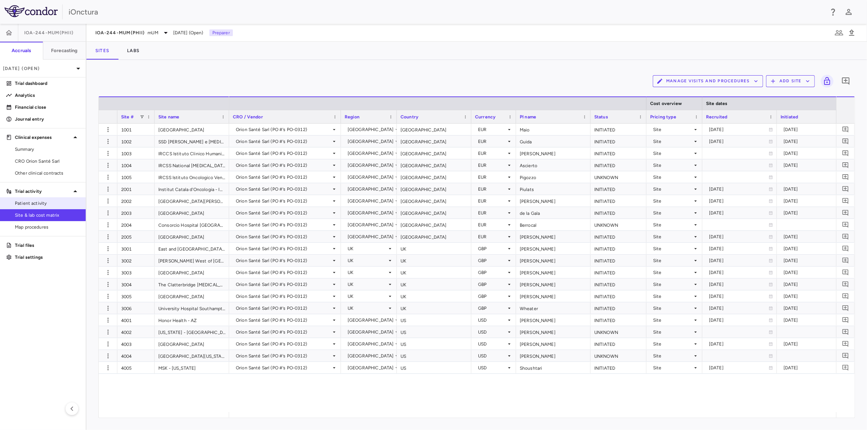
click at [51, 203] on span "Patient activity" at bounding box center [47, 203] width 65 height 7
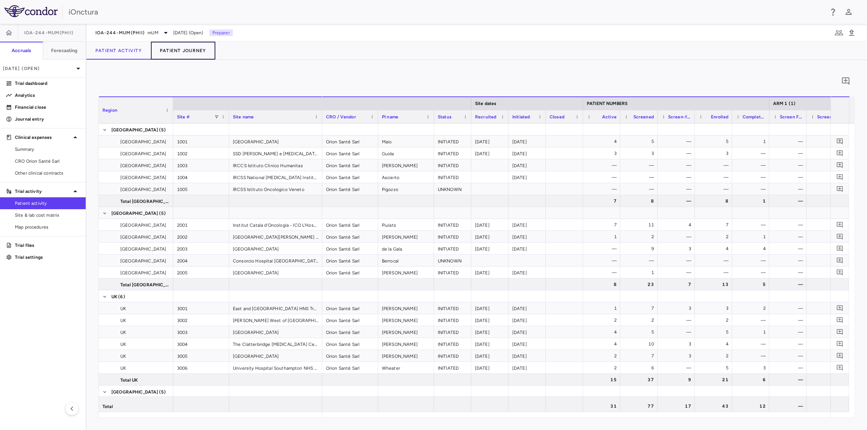
click at [190, 44] on button "Patient Journey" at bounding box center [183, 51] width 64 height 18
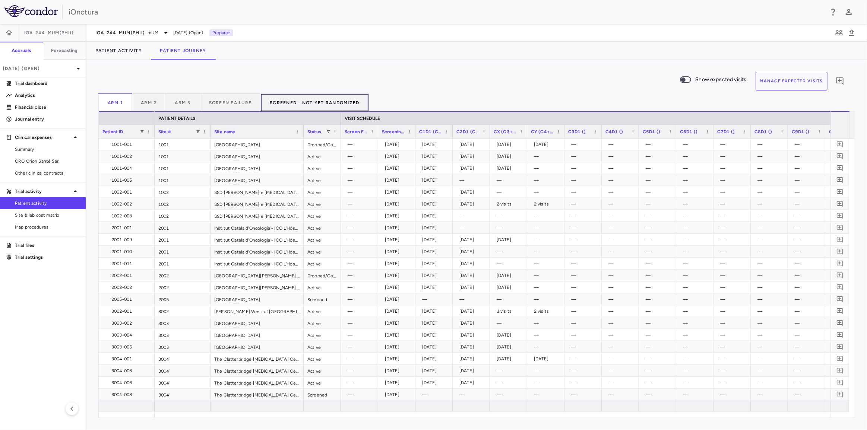
click at [325, 99] on button "Screened - Not Yet Randomized" at bounding box center [315, 103] width 108 height 18
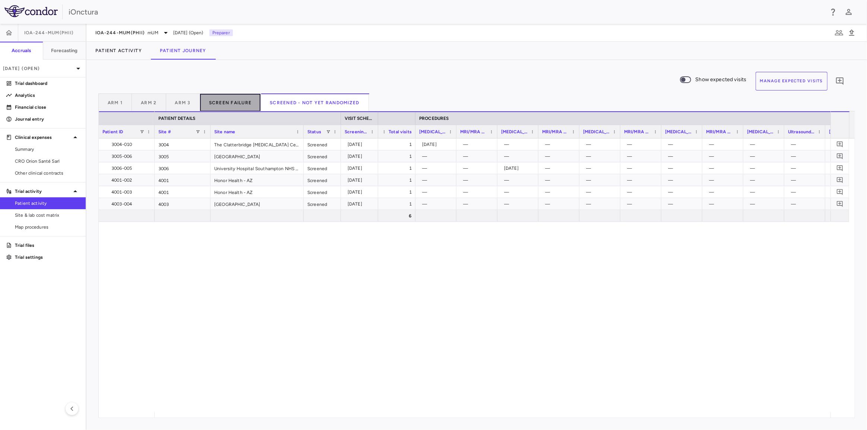
click at [239, 101] on button "Screen Failure" at bounding box center [230, 103] width 61 height 18
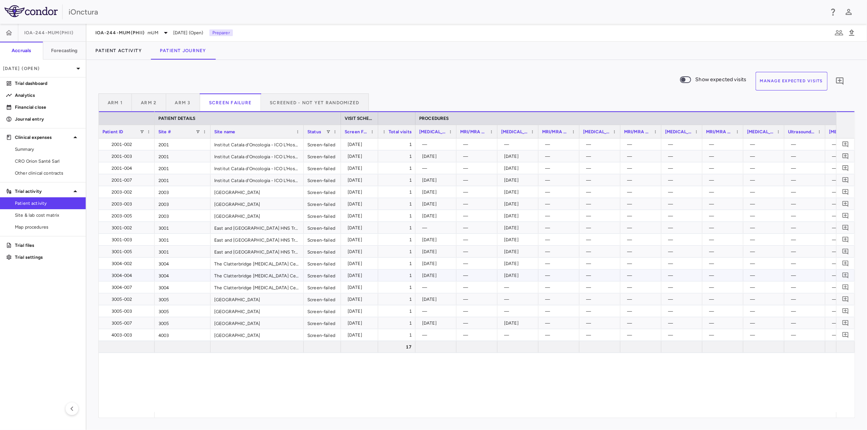
click at [126, 278] on div "3004-004" at bounding box center [127, 276] width 45 height 12
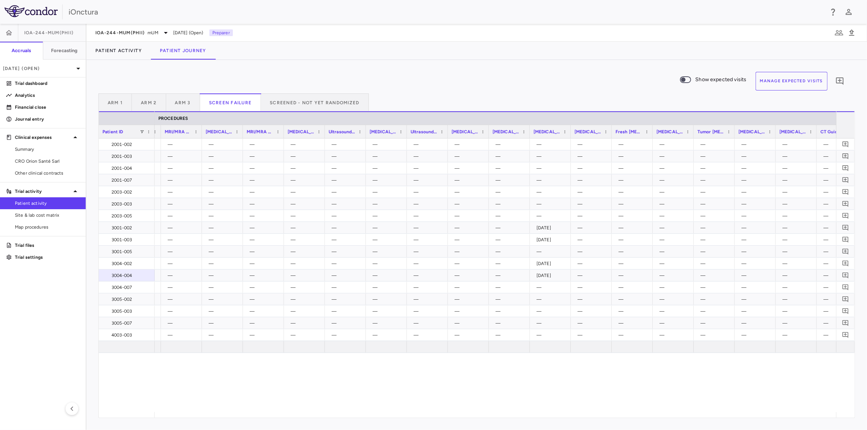
scroll to position [0, 250]
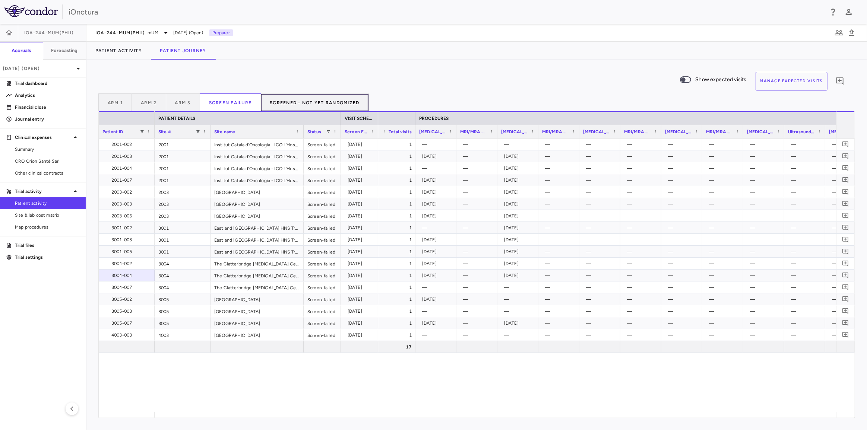
click at [300, 106] on button "Screened - Not Yet Randomized" at bounding box center [315, 103] width 108 height 18
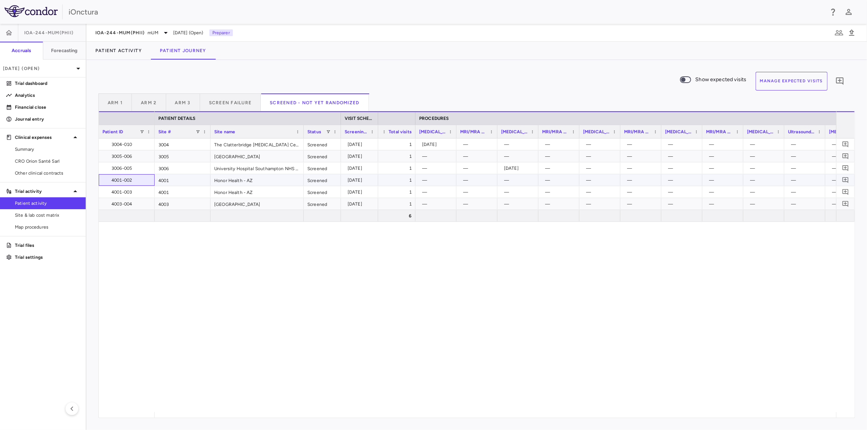
click at [134, 180] on div "4001-002" at bounding box center [127, 180] width 45 height 12
click at [9, 33] on icon "button" at bounding box center [9, 32] width 6 height 5
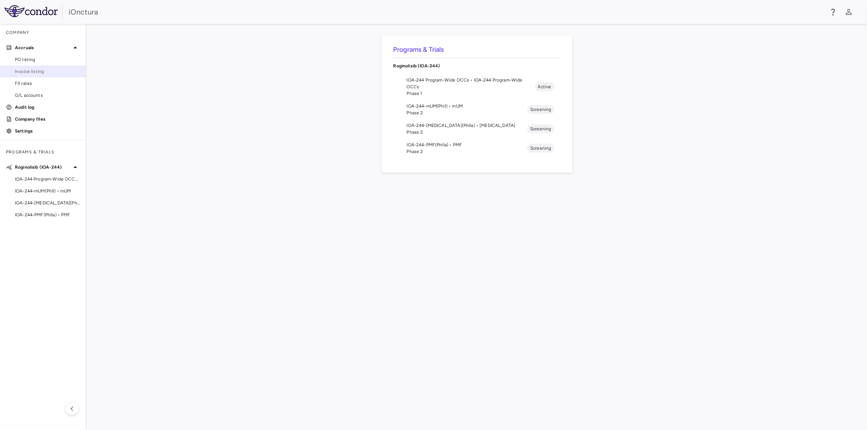
click at [27, 69] on span "Invoice listing" at bounding box center [47, 71] width 65 height 7
